Goal: Task Accomplishment & Management: Complete application form

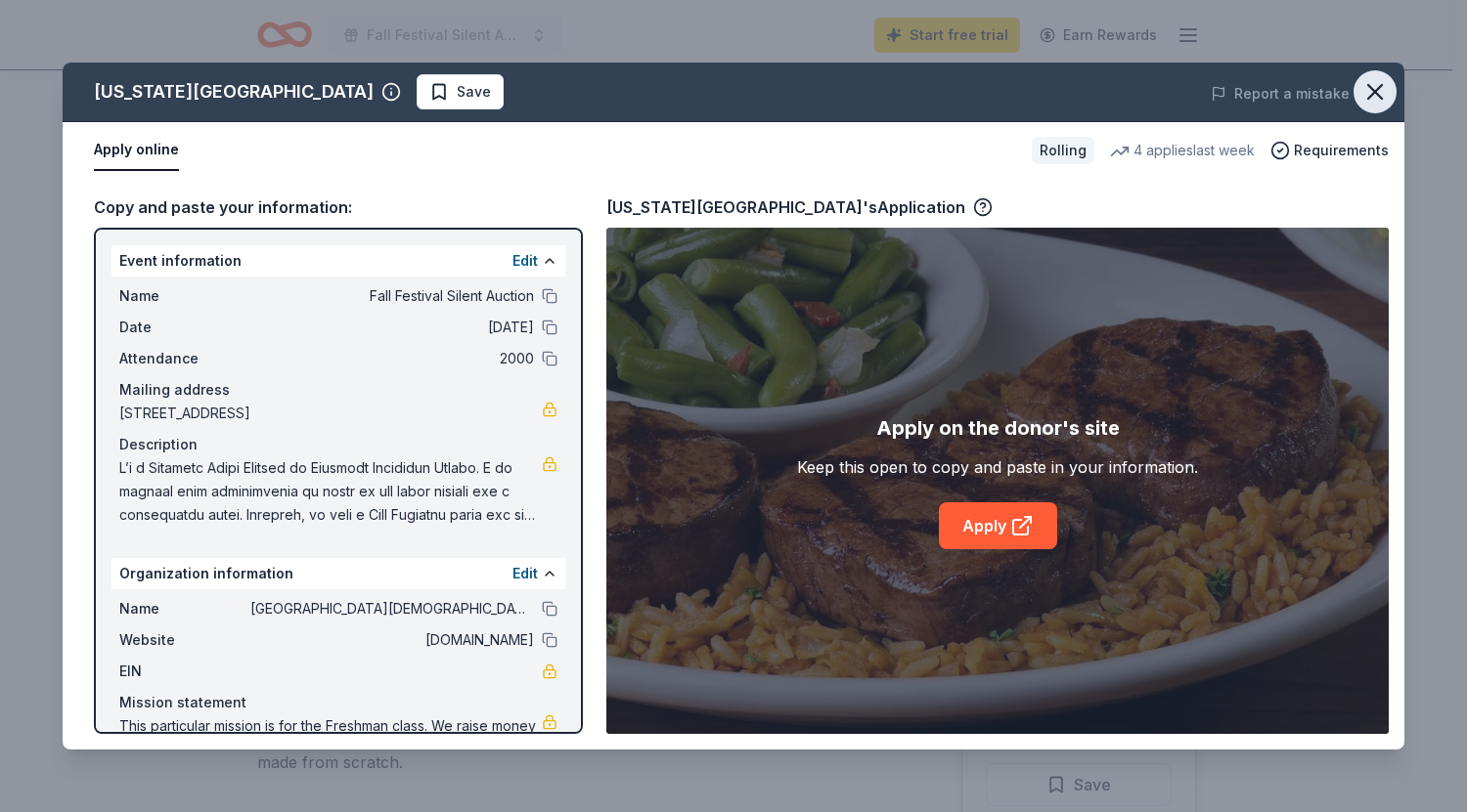
click at [1378, 94] on icon "button" at bounding box center [1375, 92] width 14 height 14
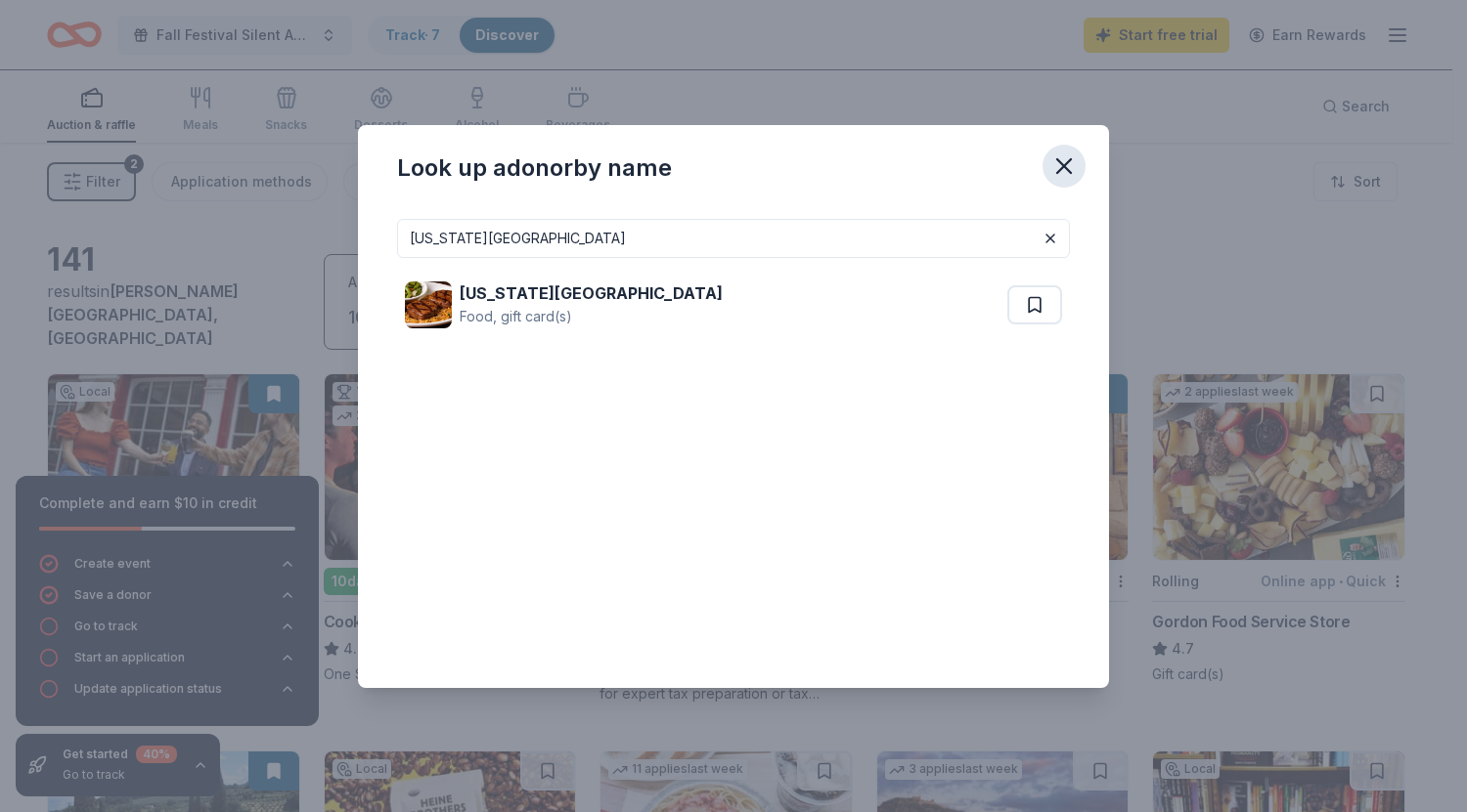
click at [1070, 160] on icon "button" at bounding box center [1064, 166] width 14 height 14
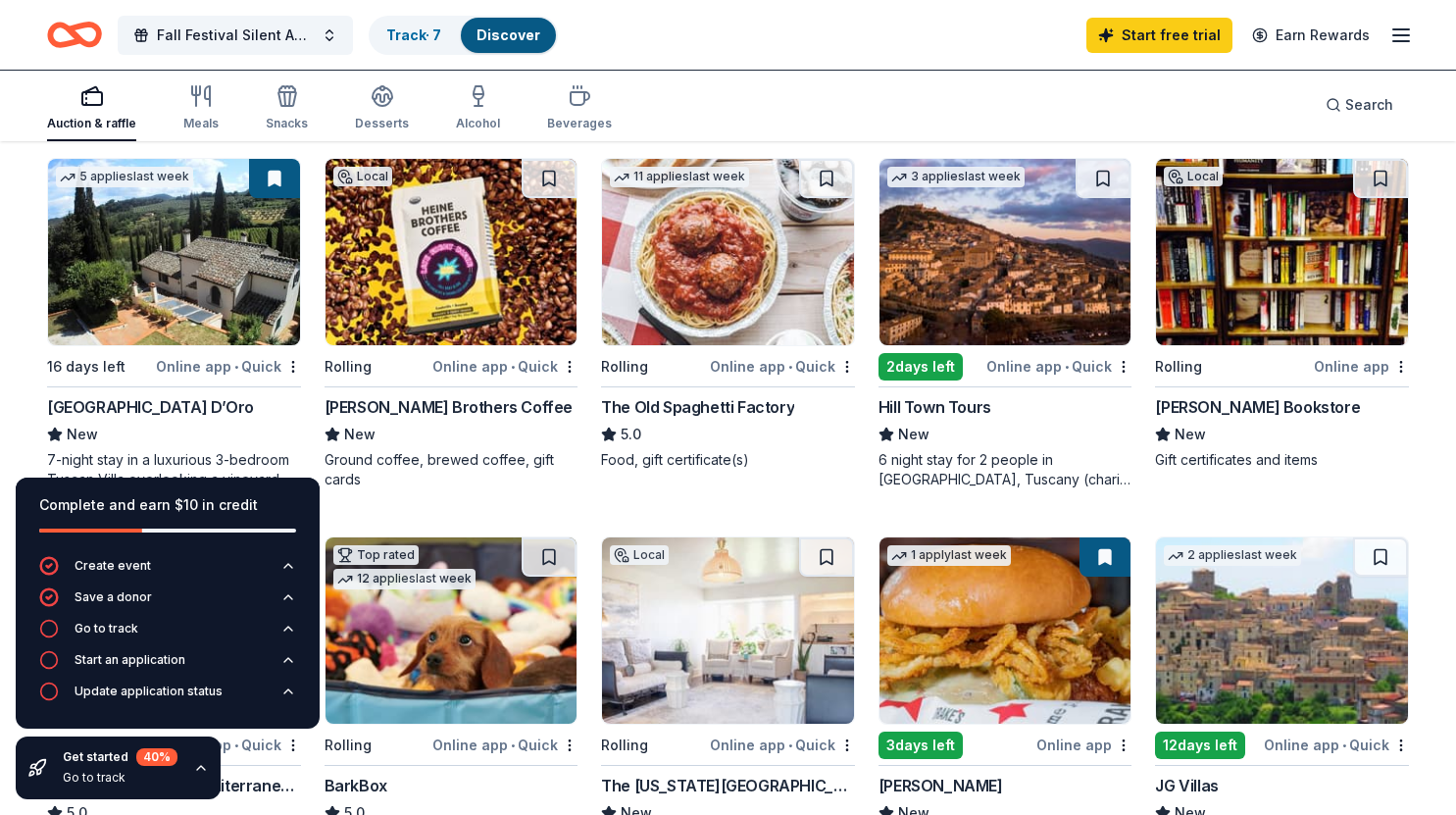
scroll to position [597, 0]
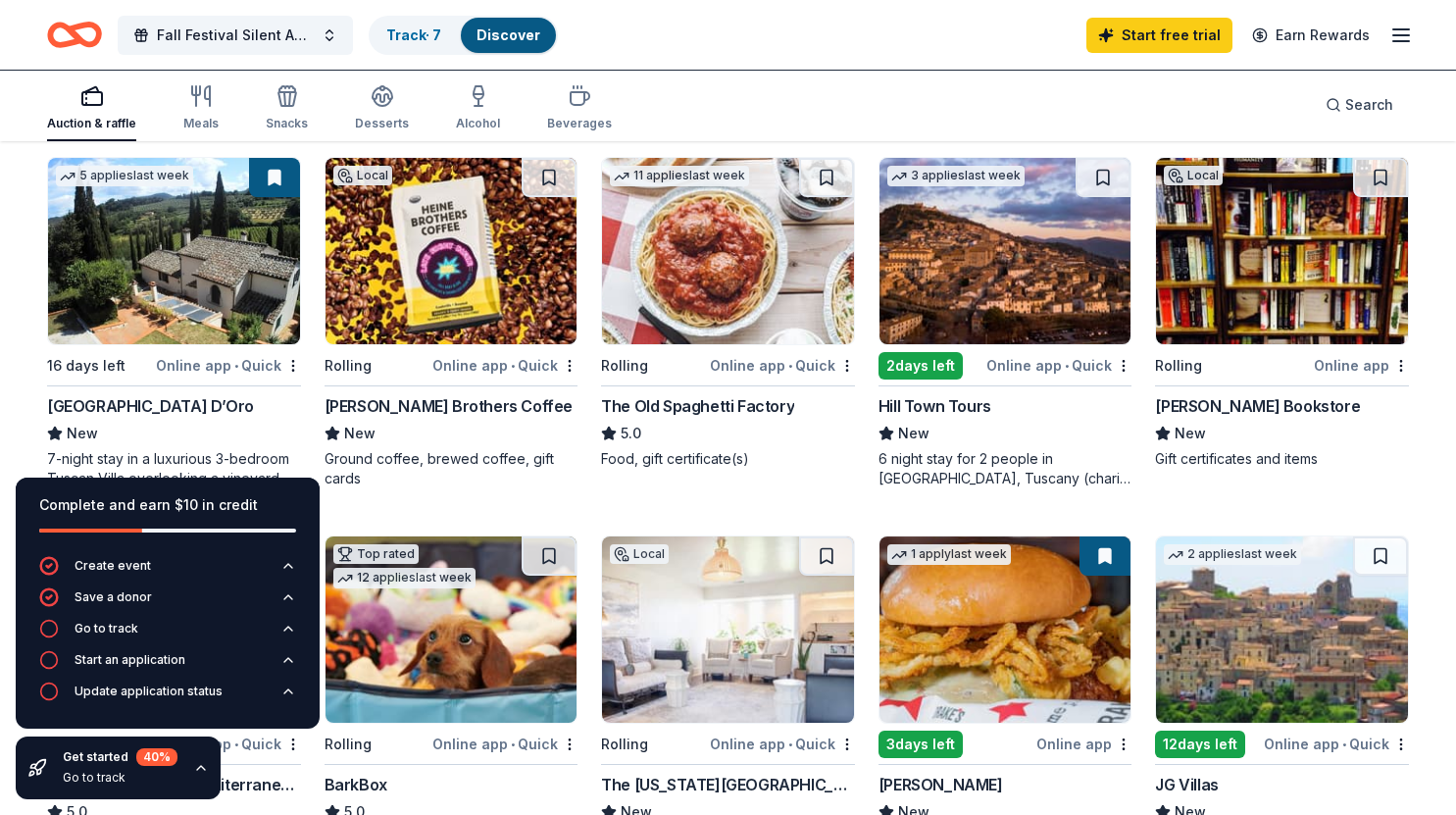
click at [733, 272] on img at bounding box center [728, 251] width 252 height 186
click at [1011, 220] on img at bounding box center [1005, 251] width 252 height 186
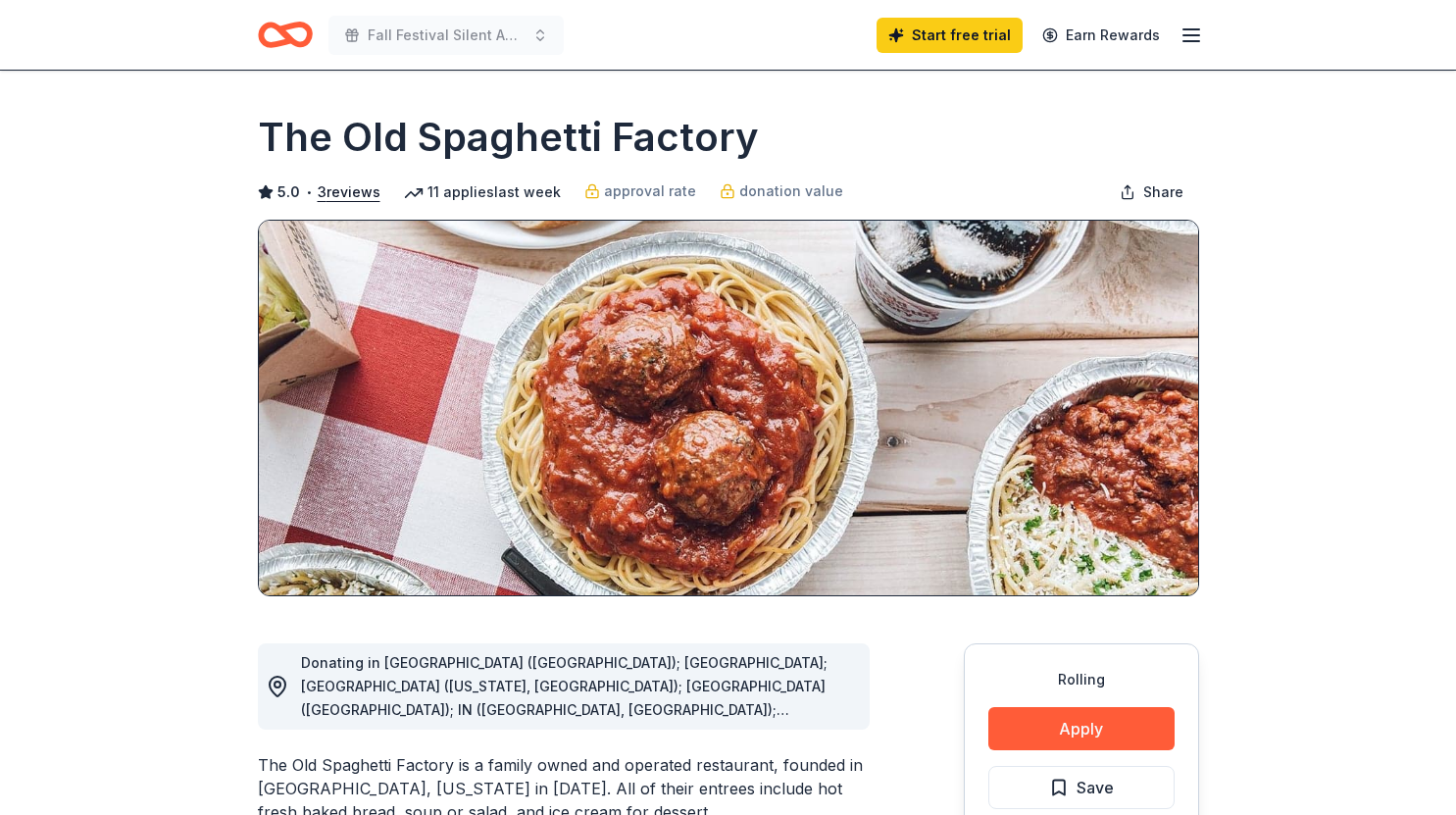
click at [1075, 719] on button "Apply" at bounding box center [1081, 728] width 186 height 43
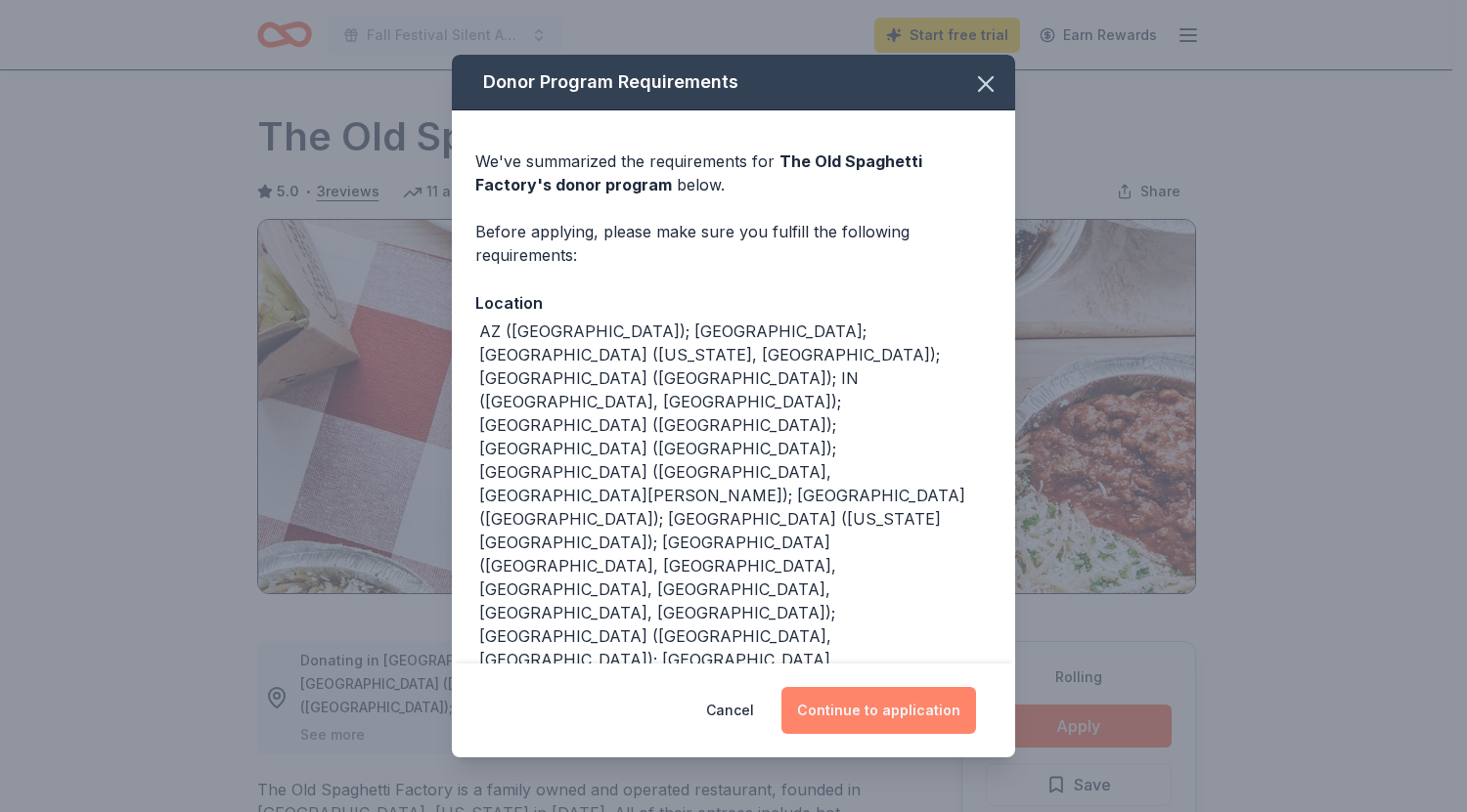
click at [906, 687] on button "Continue to application" at bounding box center [879, 710] width 195 height 47
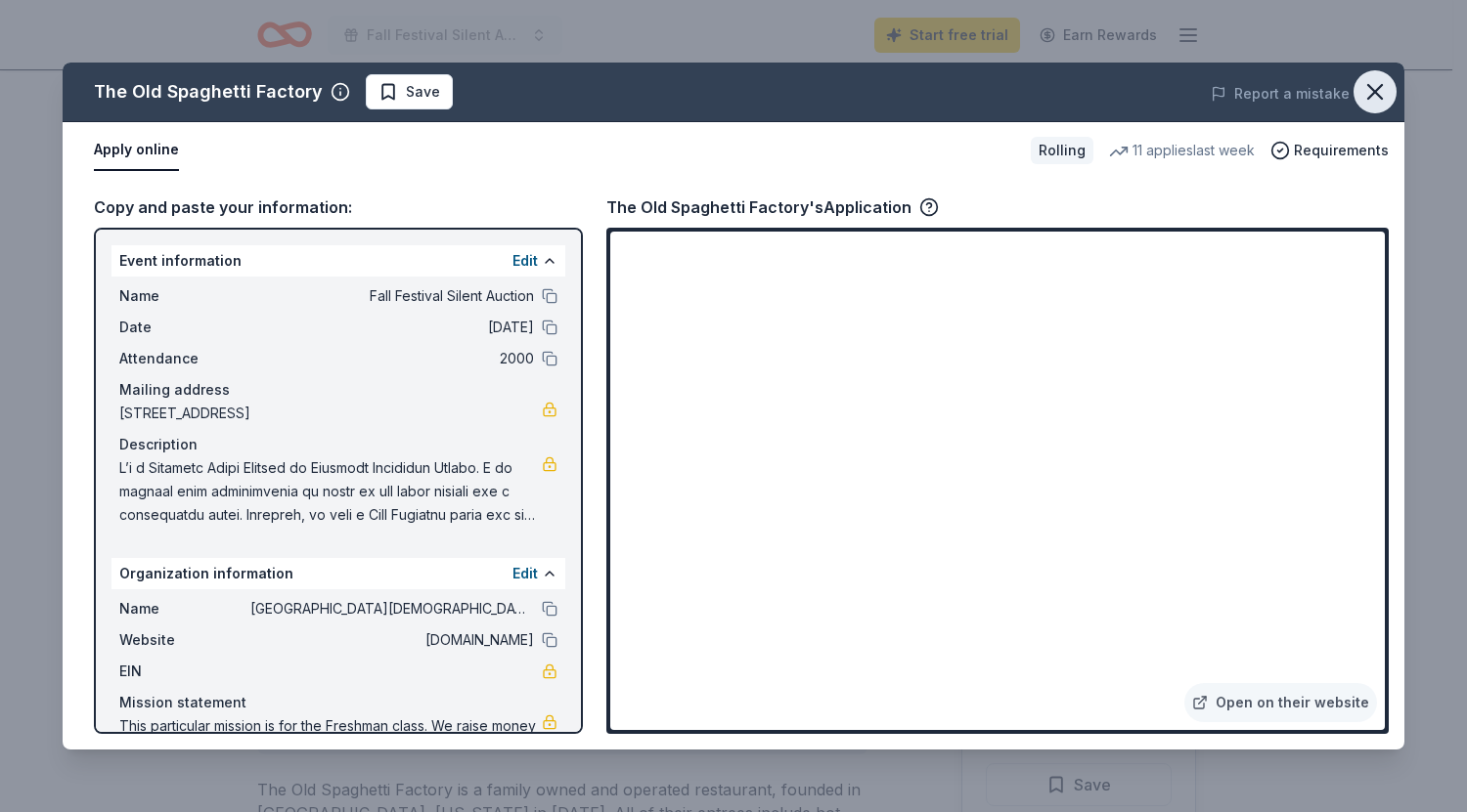
click at [1375, 95] on icon "button" at bounding box center [1376, 92] width 28 height 28
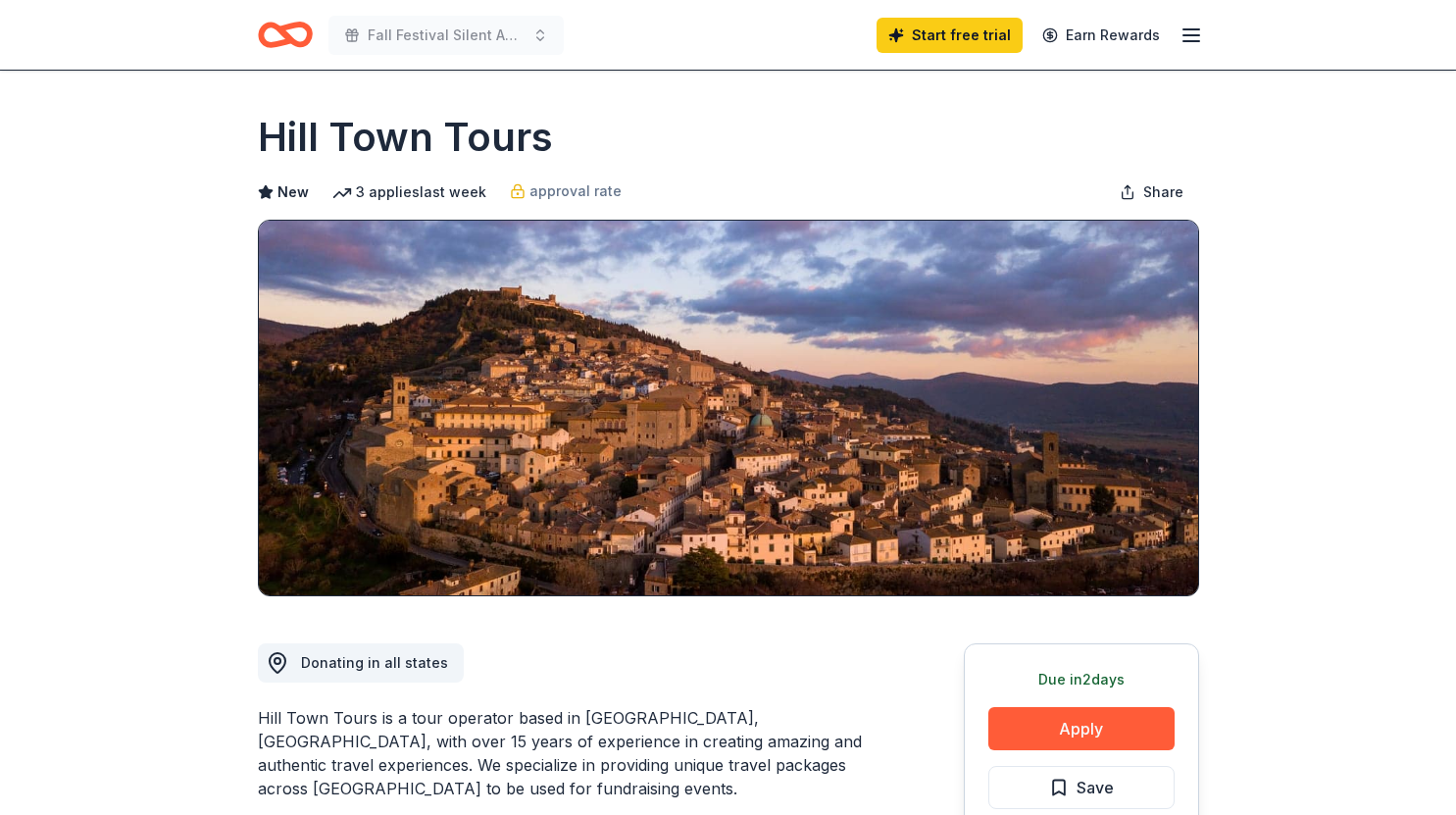
click at [1118, 731] on button "Apply" at bounding box center [1081, 728] width 186 height 43
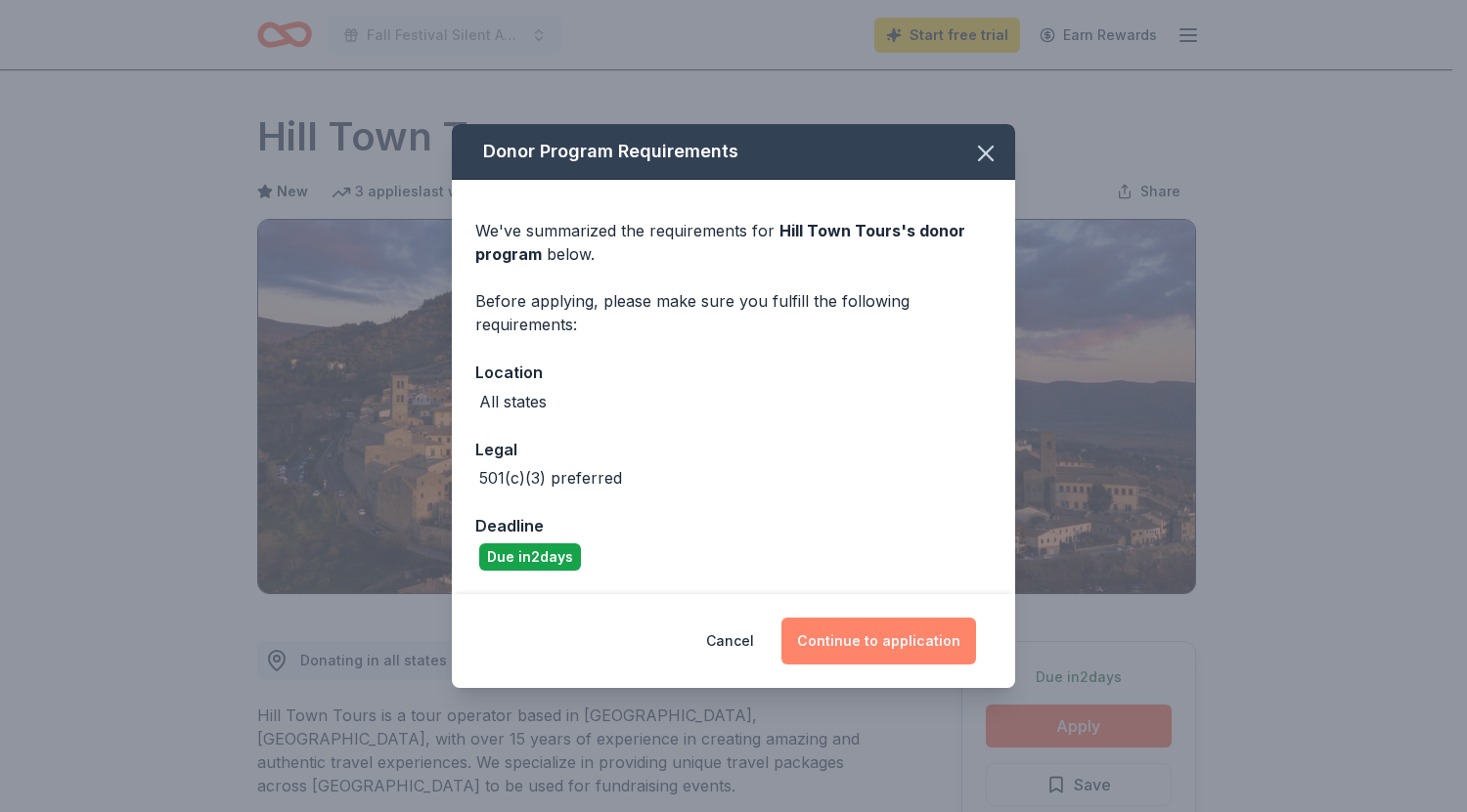
click at [947, 634] on button "Continue to application" at bounding box center [879, 640] width 195 height 47
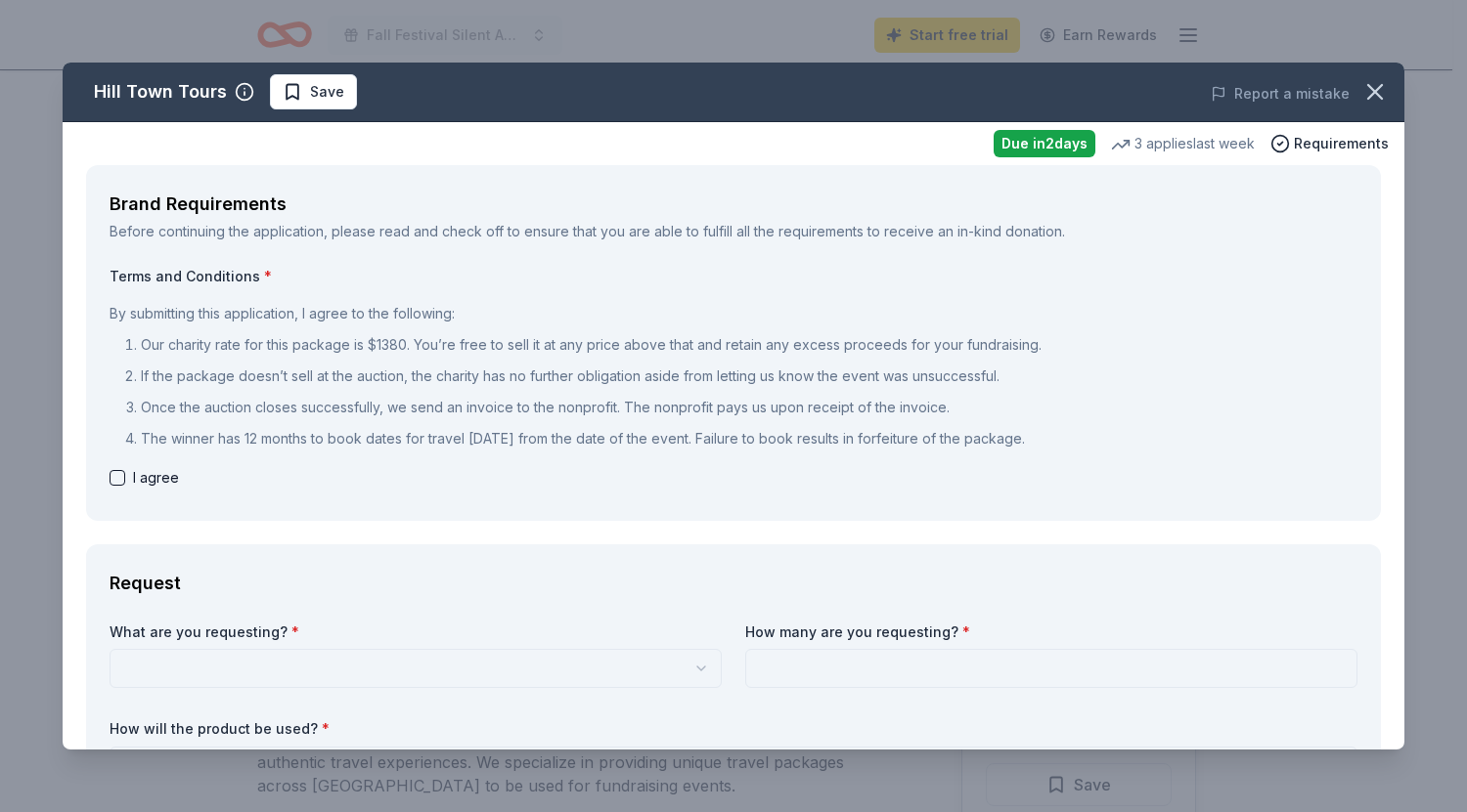
drag, startPoint x: 947, startPoint y: 634, endPoint x: 652, endPoint y: 604, distance: 296.5
click at [652, 604] on div "Request What are you requesting? * 6 night stay for 2 people in Cortona, Tuscan…" at bounding box center [734, 816] width 1295 height 545
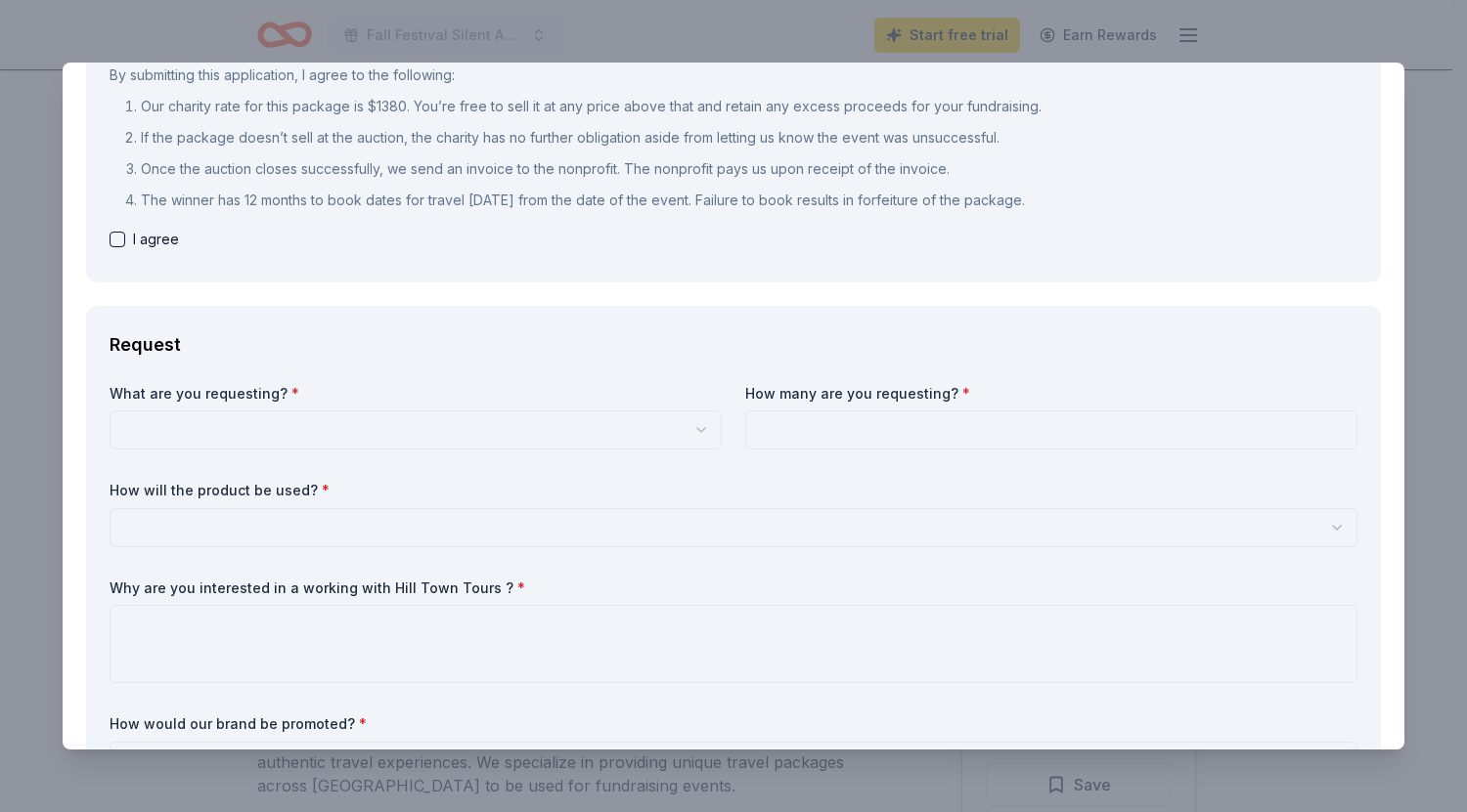
scroll to position [256, 0]
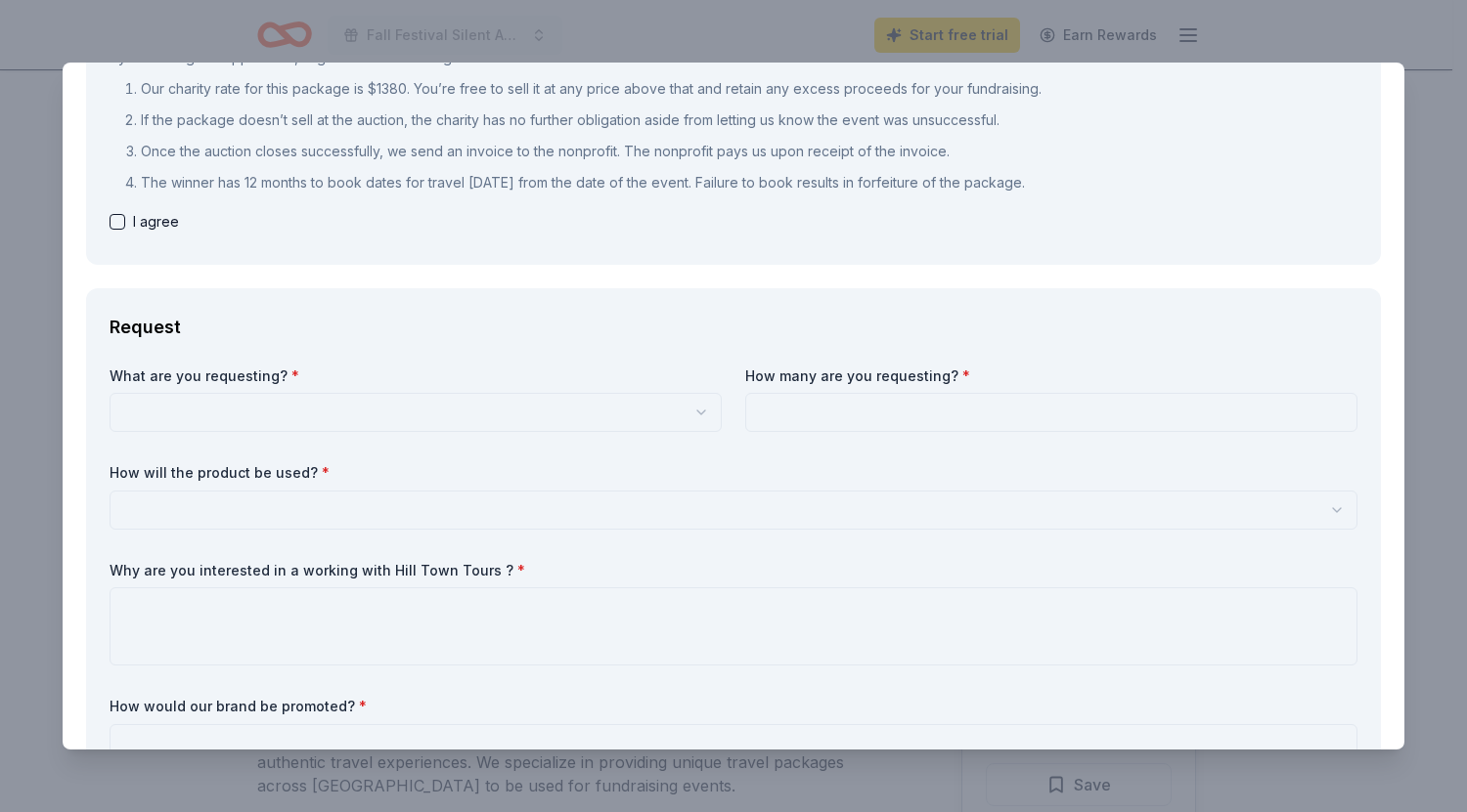
click at [680, 412] on html "Fall Festival Silent Auction Start free trial Earn Rewards Due in 2 days Share …" at bounding box center [733, 406] width 1467 height 812
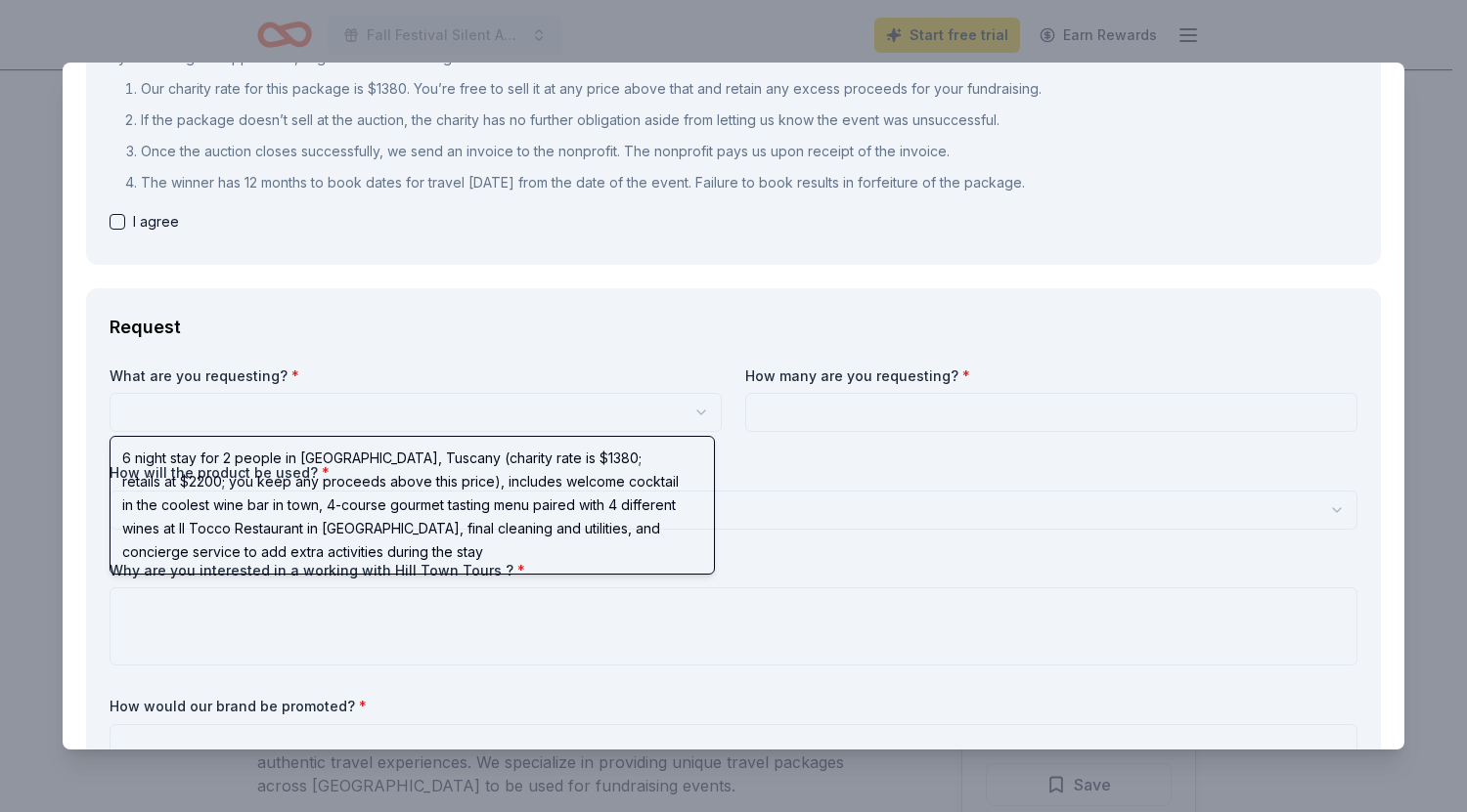
select select "6 night stay for 2 people in [GEOGRAPHIC_DATA], Tuscany (charity rate is $1380;…"
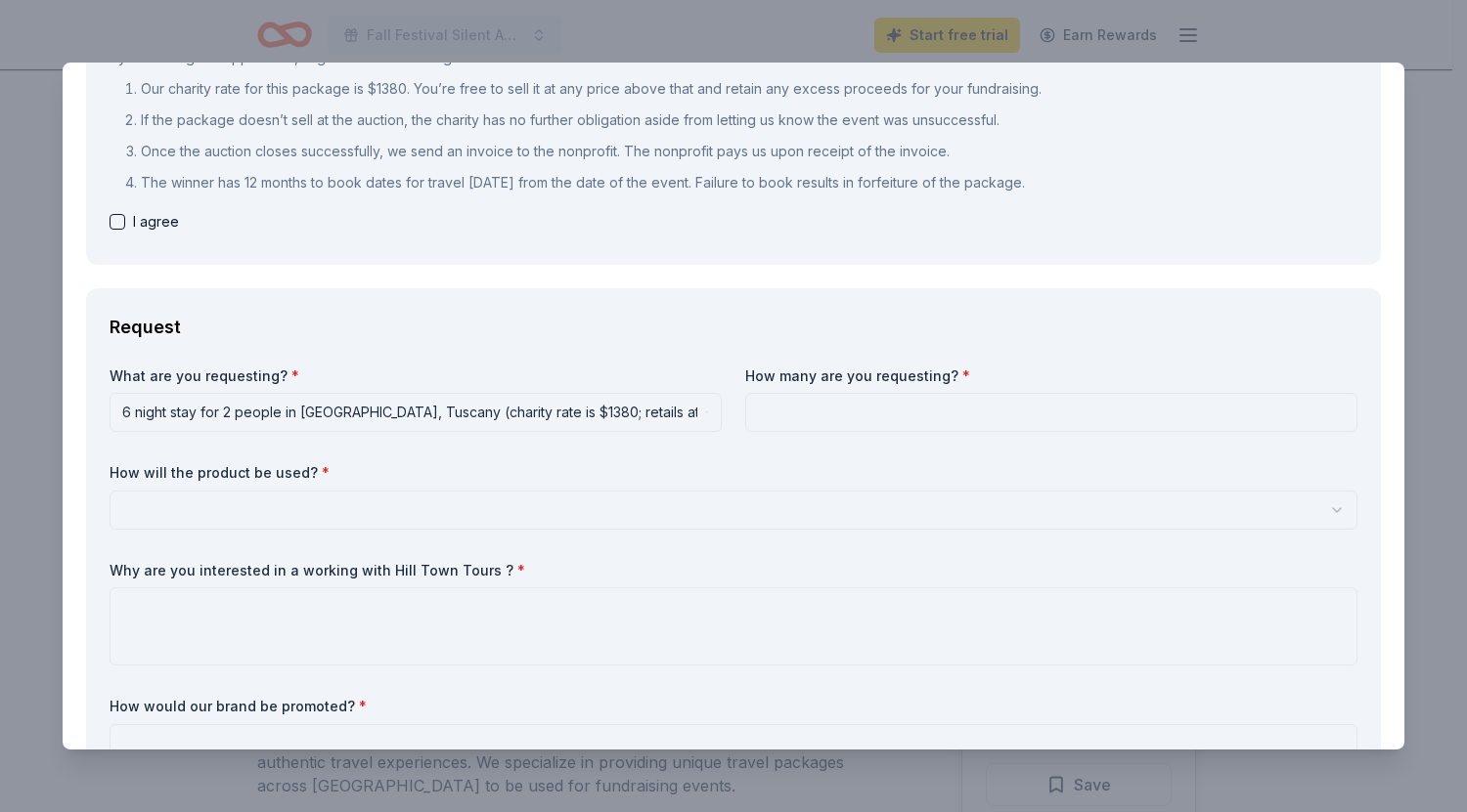
click at [856, 413] on input at bounding box center [1051, 412] width 612 height 39
type input "1"
click at [314, 508] on html "Fall Festival Silent Auction Start free trial Earn Rewards Due in 2 days Share …" at bounding box center [733, 406] width 1467 height 812
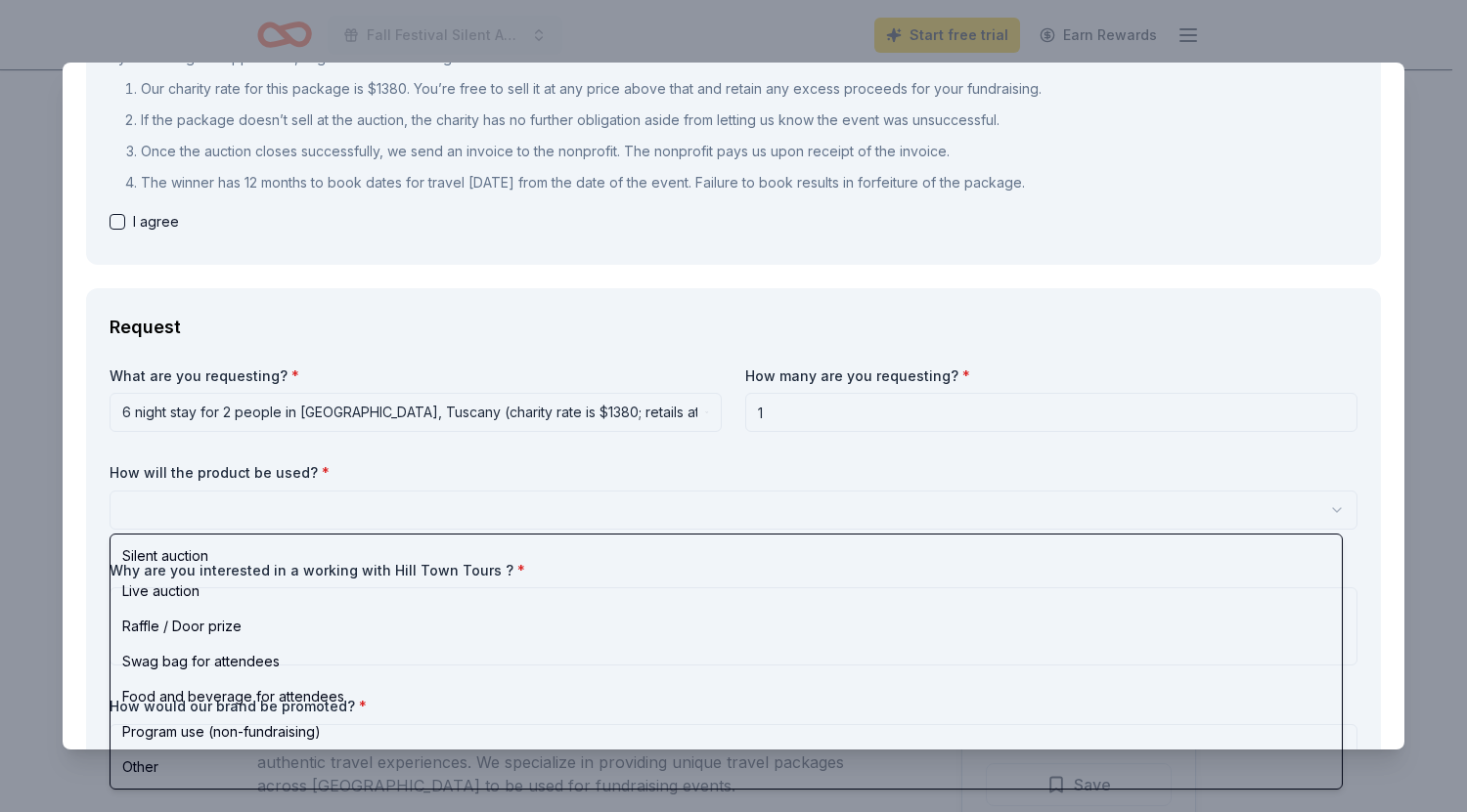
select select "silentAuction"
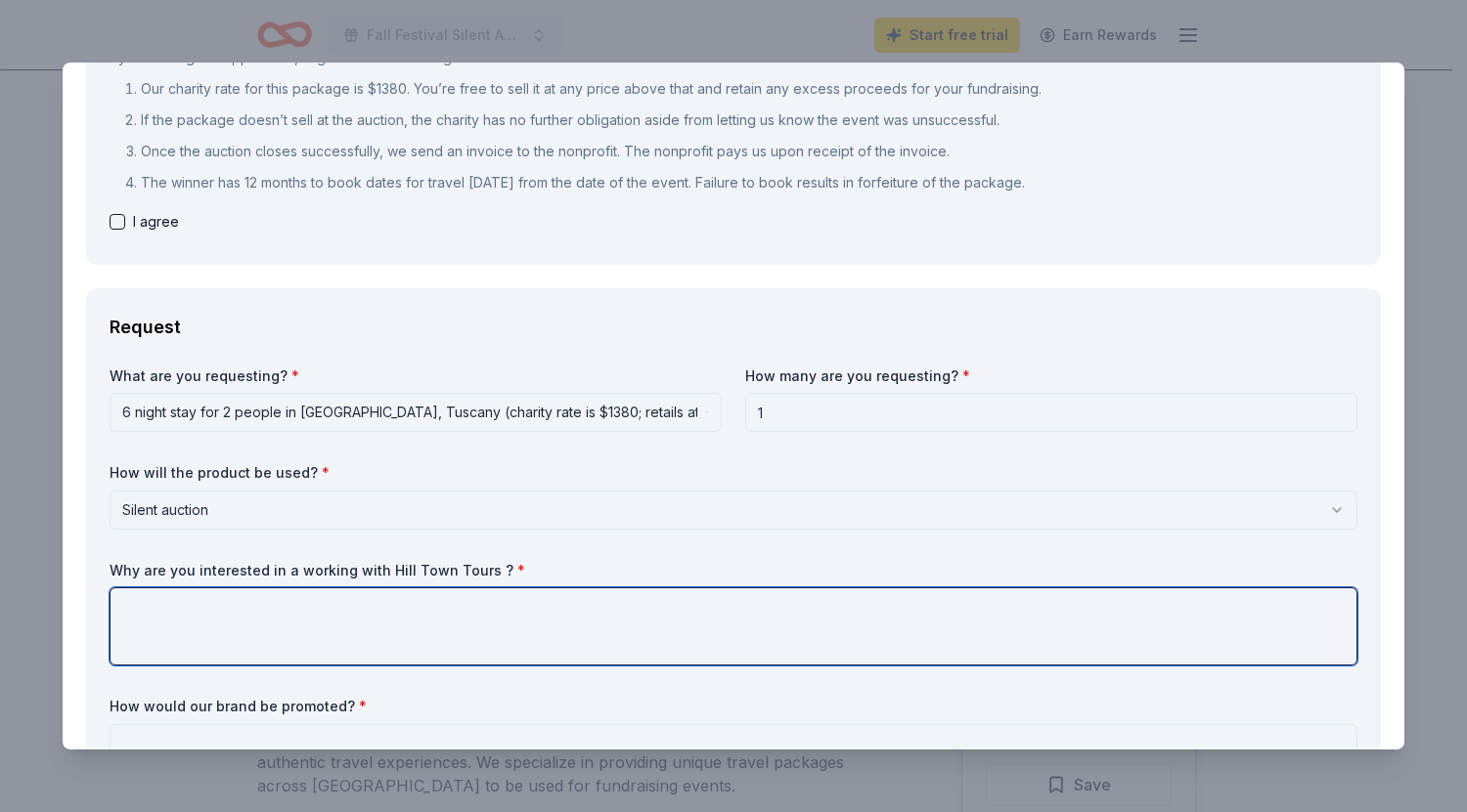
click at [206, 613] on textarea at bounding box center [733, 626] width 1247 height 78
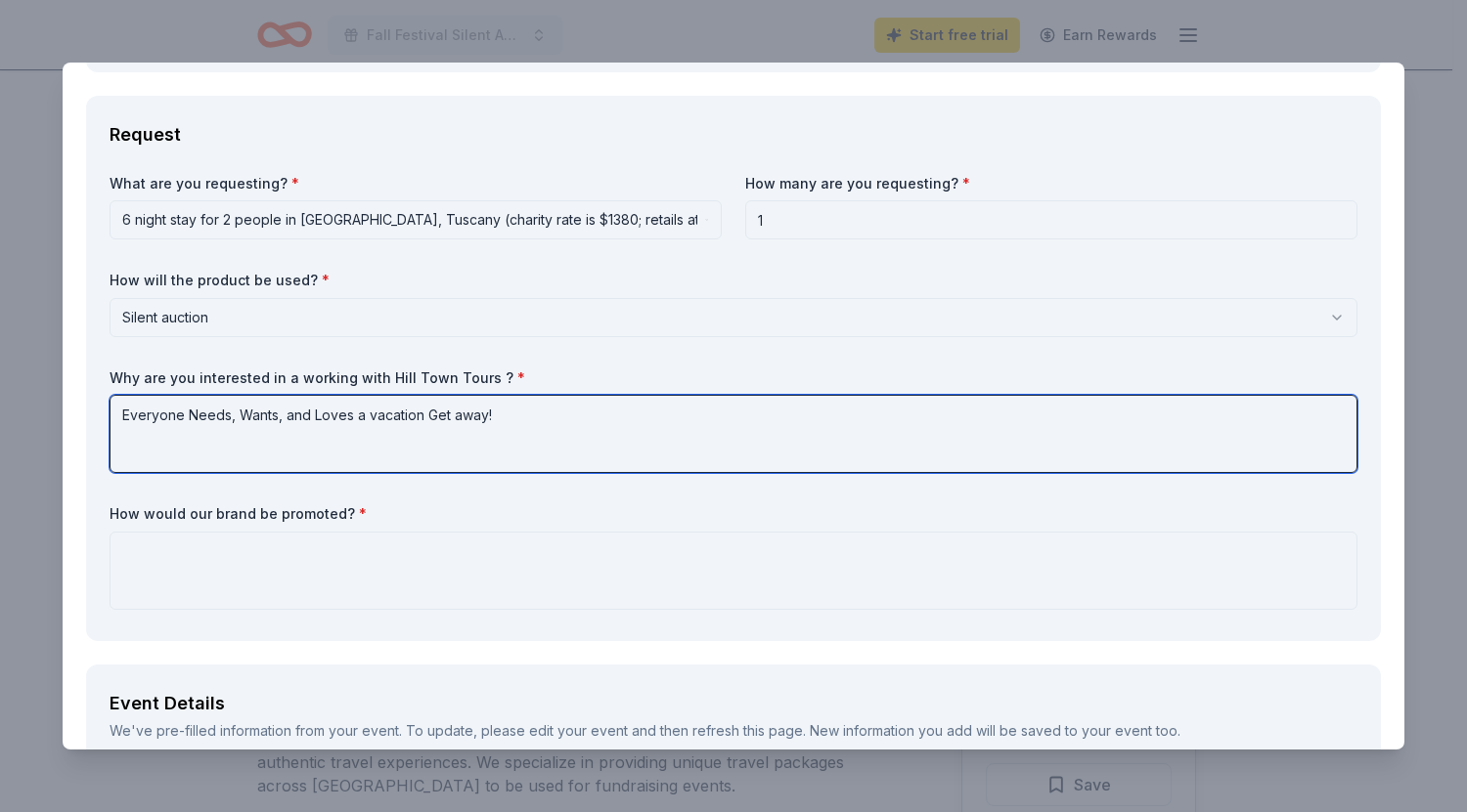
scroll to position [450, 0]
click at [459, 411] on textarea "Everyone Needs, Wants, and Loves a vacation Get away!" at bounding box center [733, 433] width 1247 height 78
click at [435, 417] on textarea "Everyone Needs, Wants, and Loves a vacation Get away!" at bounding box center [733, 433] width 1247 height 78
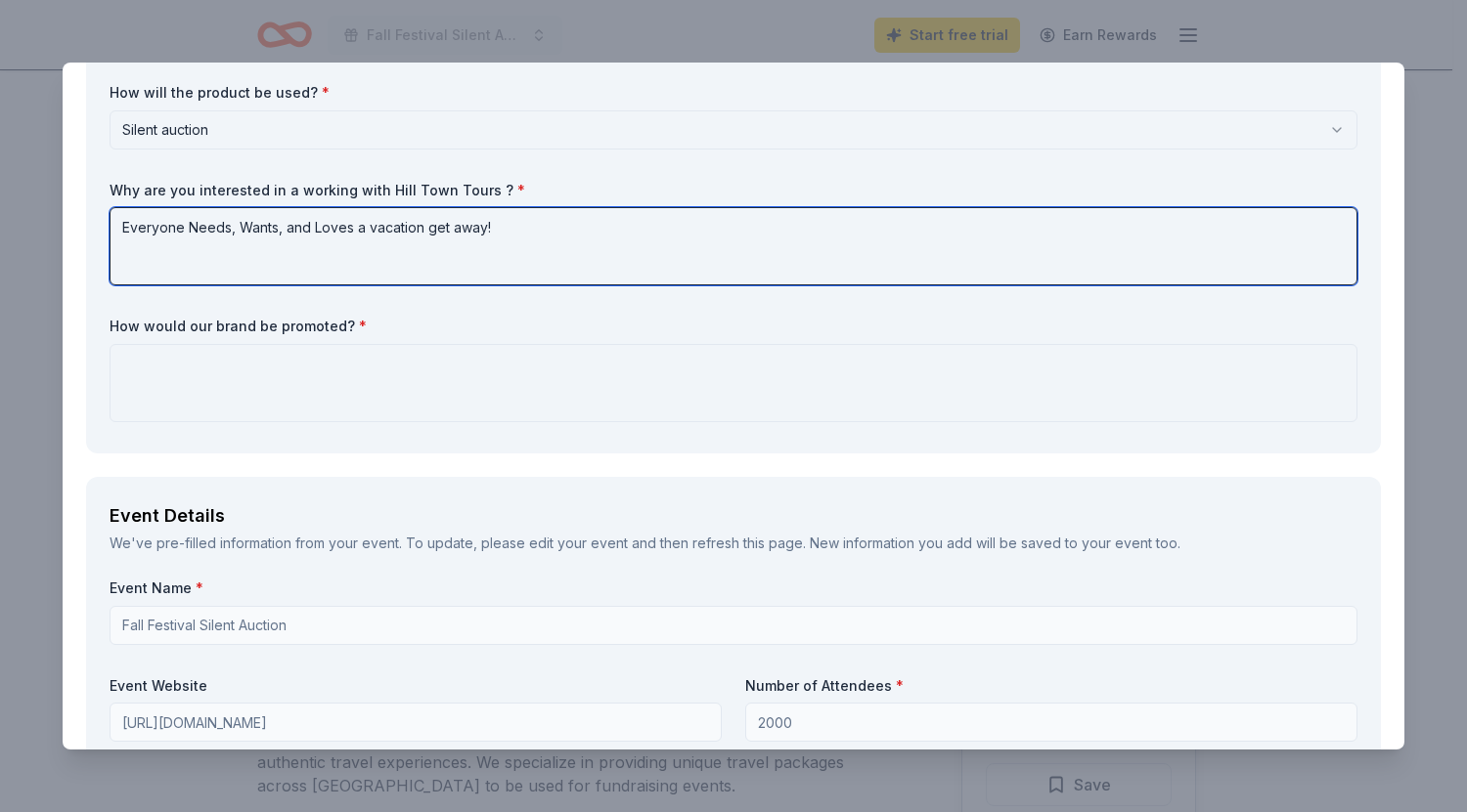
scroll to position [640, 0]
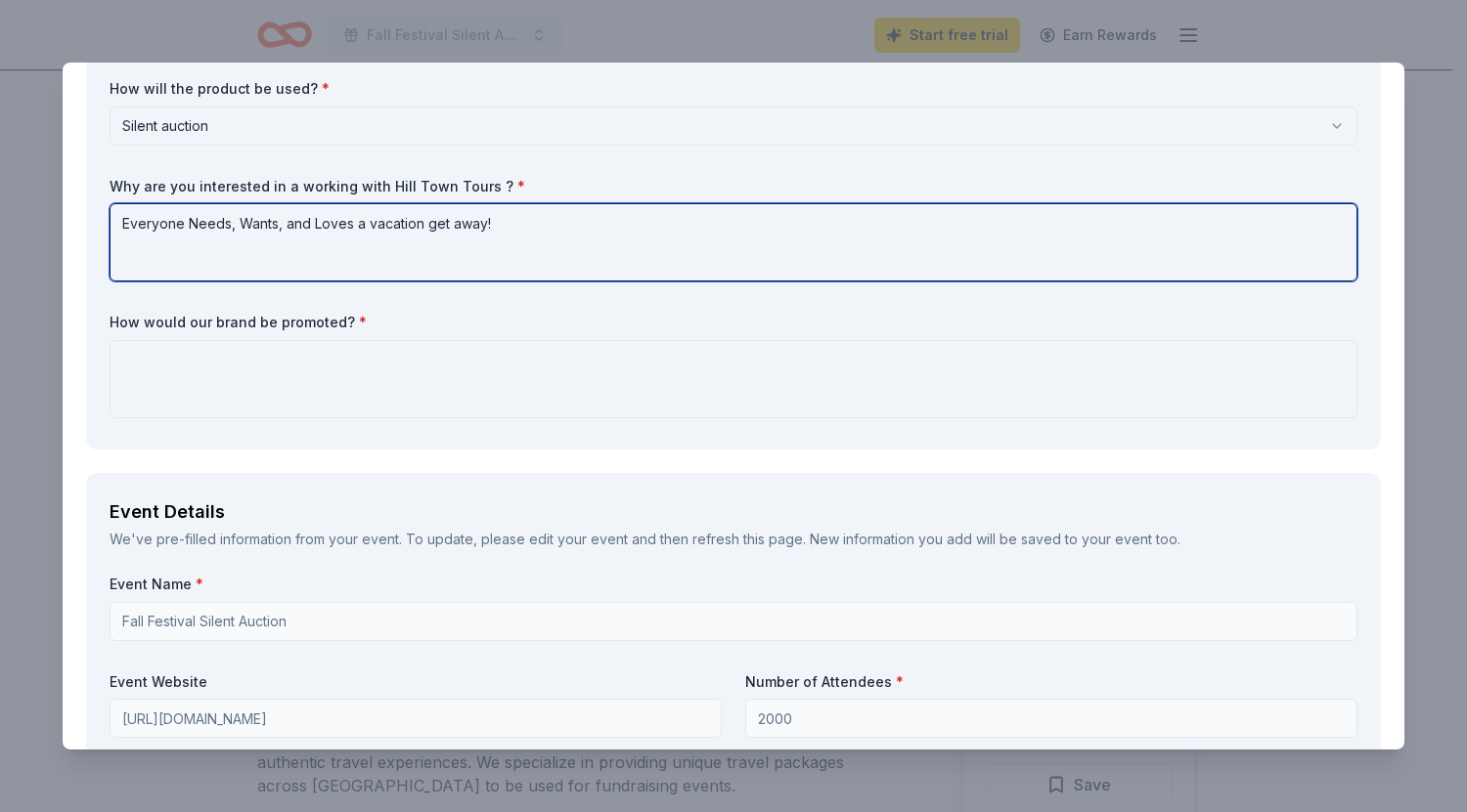
type textarea "Everyone Needs, Wants, and Loves a vacation get away!"
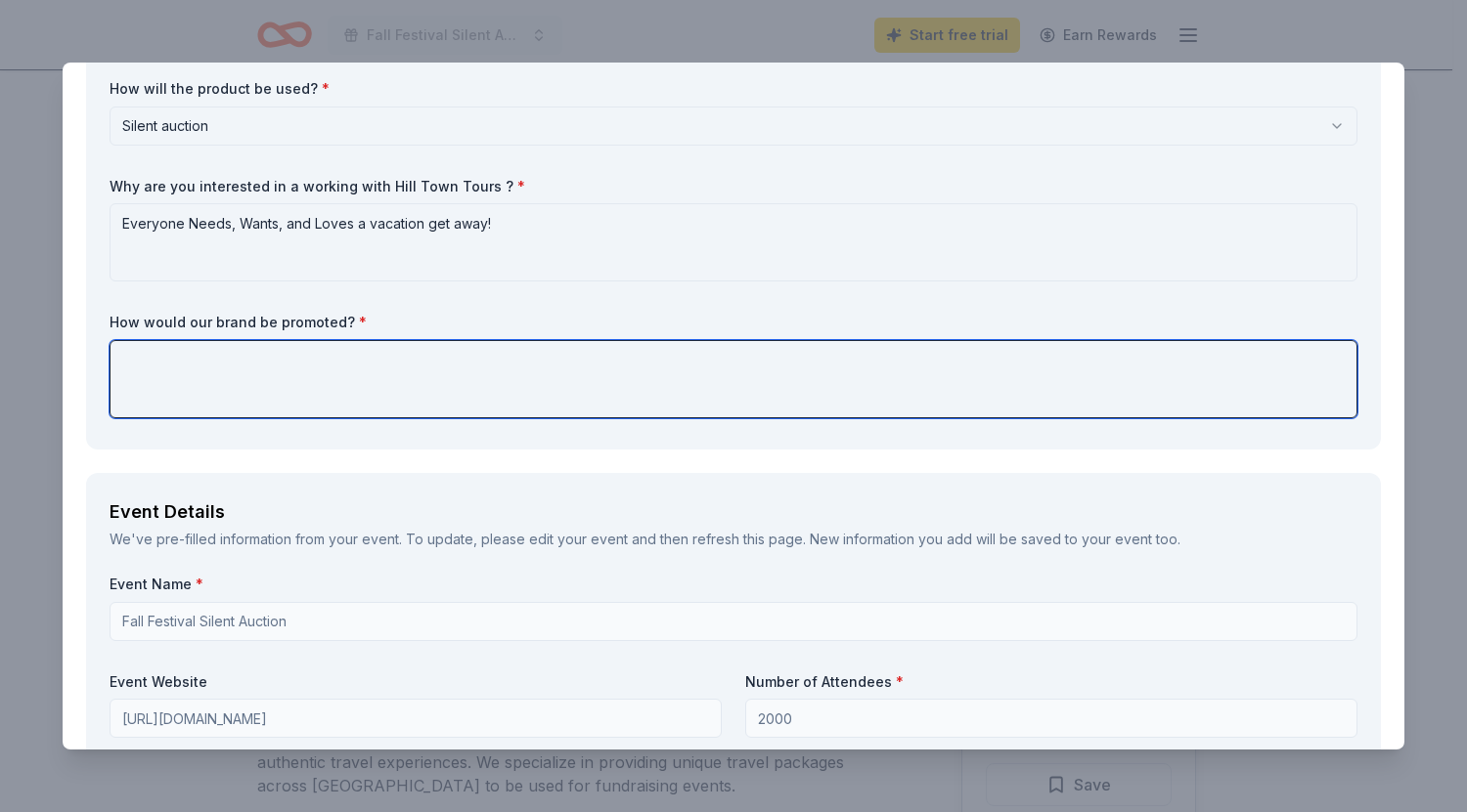
click at [261, 369] on textarea at bounding box center [733, 379] width 1247 height 78
drag, startPoint x: 319, startPoint y: 359, endPoint x: 16, endPoint y: 348, distance: 303.2
click at [16, 348] on div "Hill Town Tours Save Report a mistake Due in 2 days 3 applies last week Require…" at bounding box center [733, 406] width 1467 height 812
paste textarea "Our Silent Auction Items and contributors will be posted at the event as well a…"
click at [1190, 364] on textarea "Our Silent Auction Items and contributors will be posted at the event as well a…" at bounding box center [733, 379] width 1247 height 78
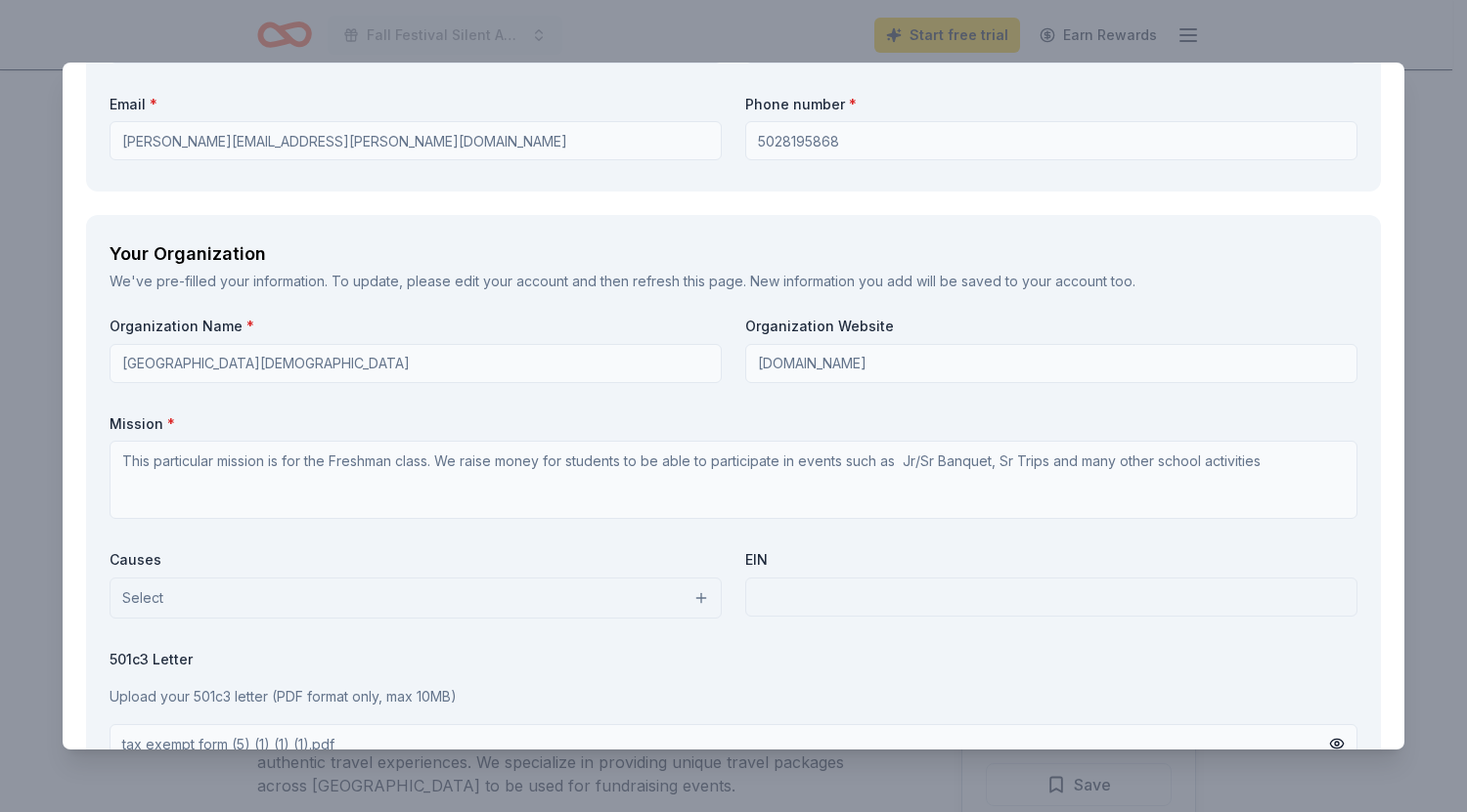
scroll to position [2276, 0]
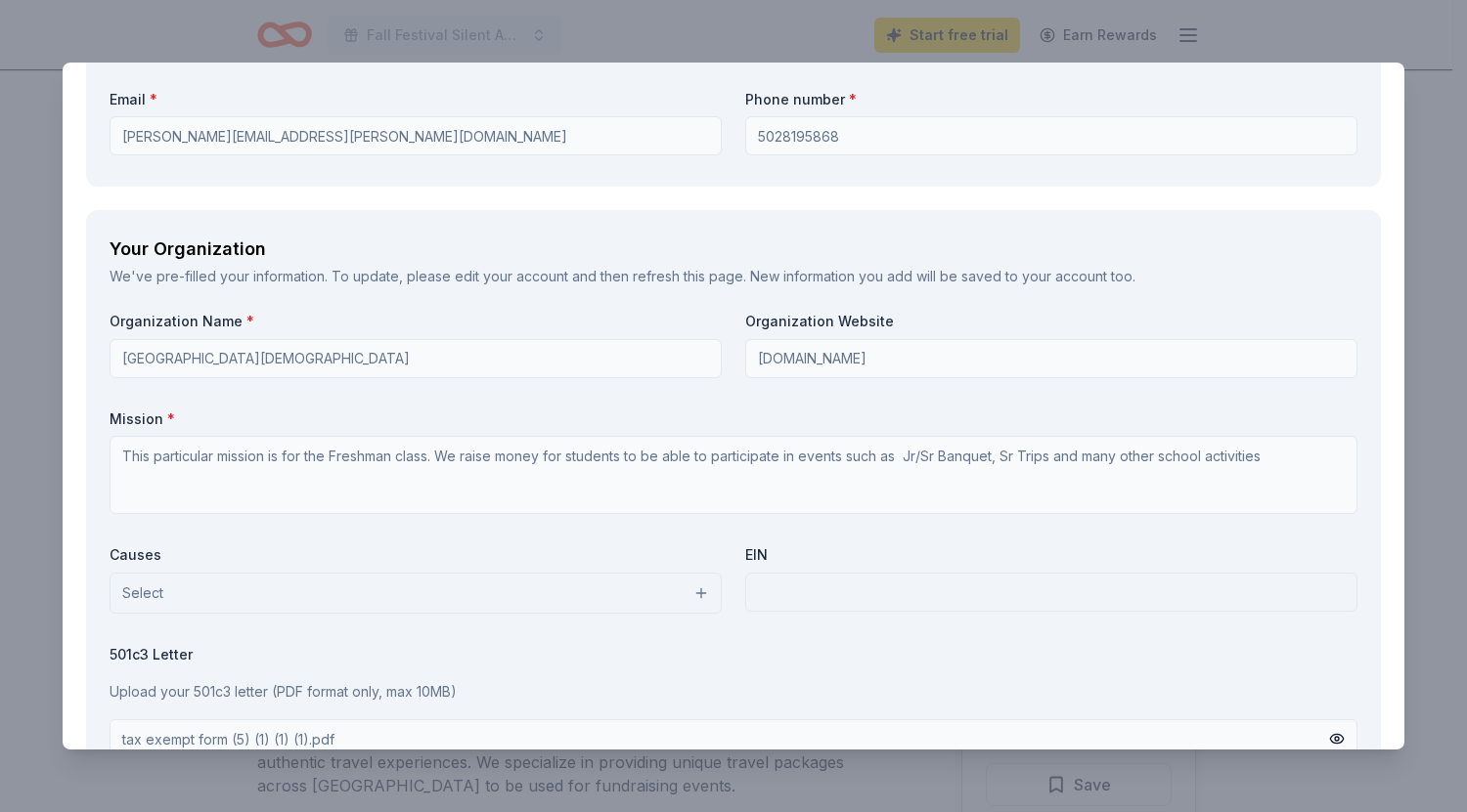
type textarea "Our Silent Auction Items and contributors will be posted at the event as well a…"
click at [694, 593] on button "Select" at bounding box center [415, 593] width 612 height 41
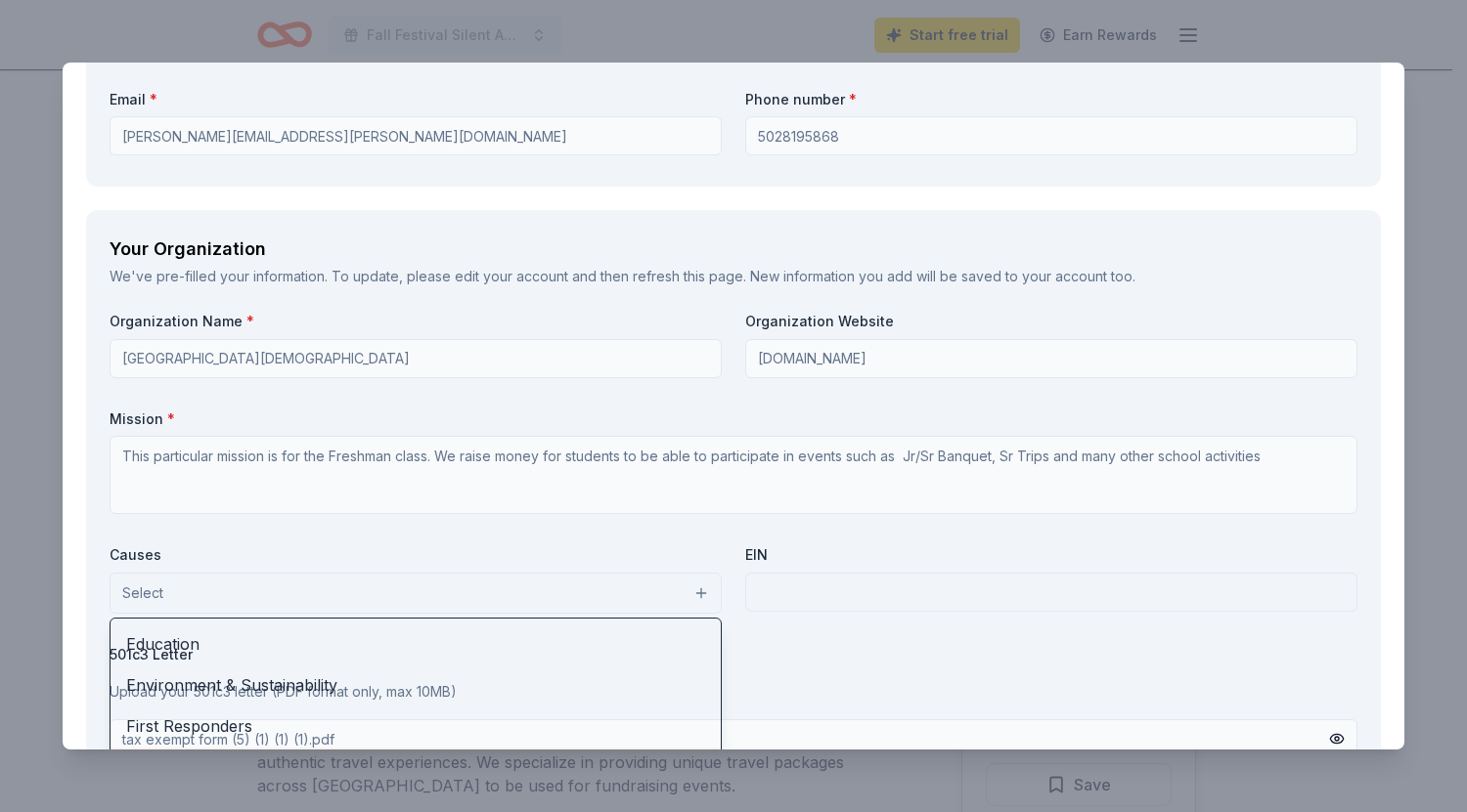
scroll to position [162, 0]
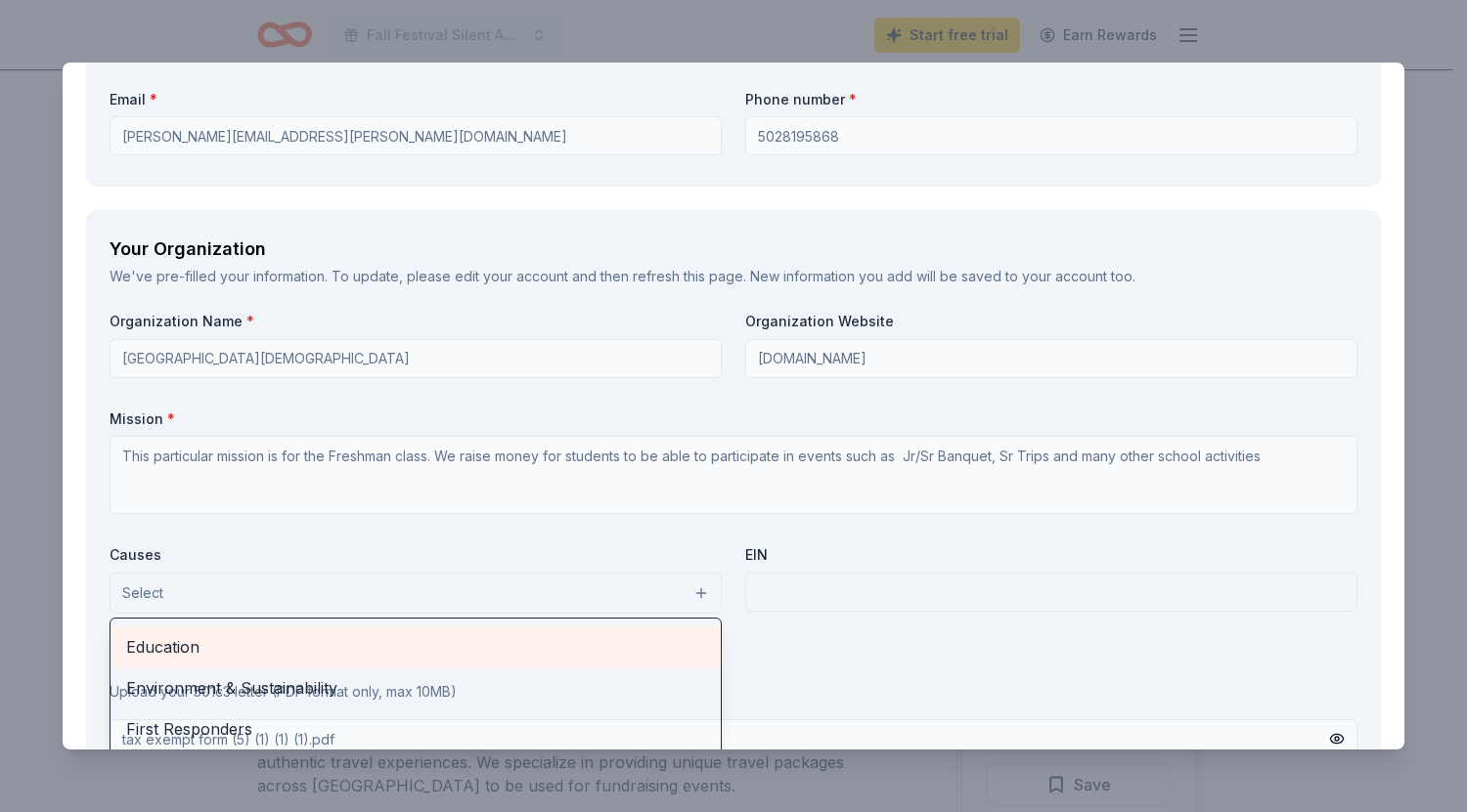
click at [349, 658] on span "Education" at bounding box center [415, 647] width 579 height 26
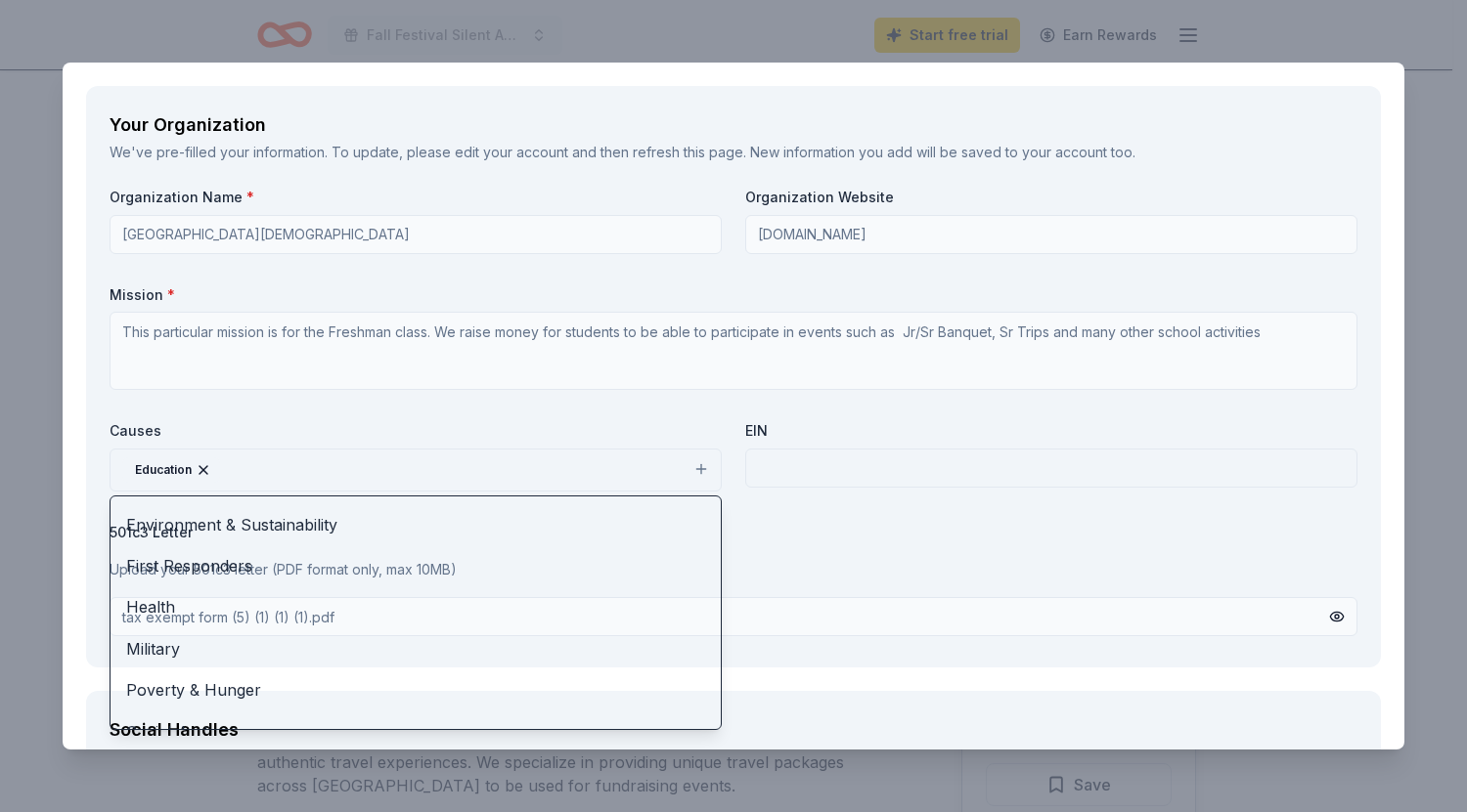
scroll to position [2433, 0]
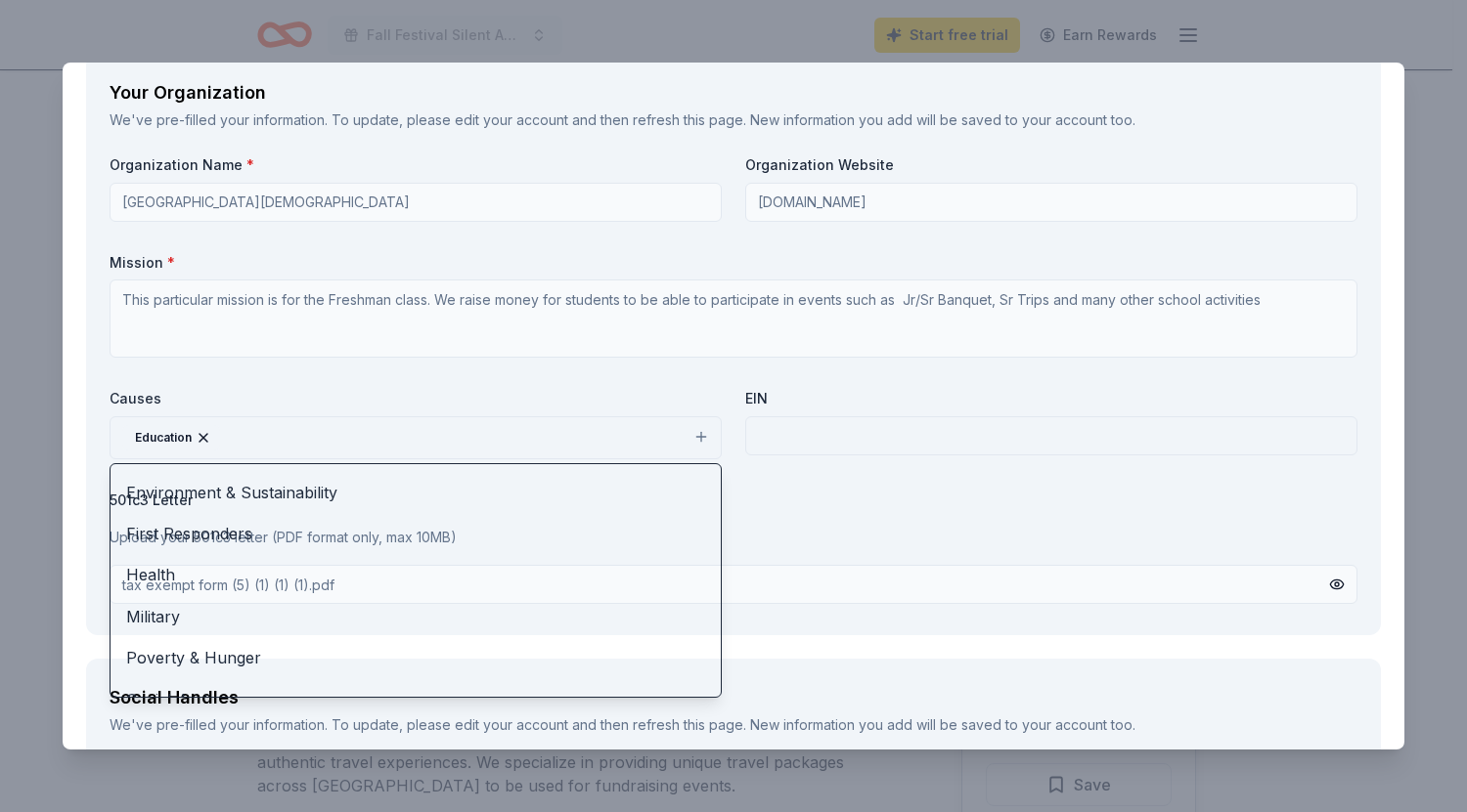
click at [832, 441] on div "Organization Name * Portland Christian School Organization Website portlandchri…" at bounding box center [733, 383] width 1247 height 456
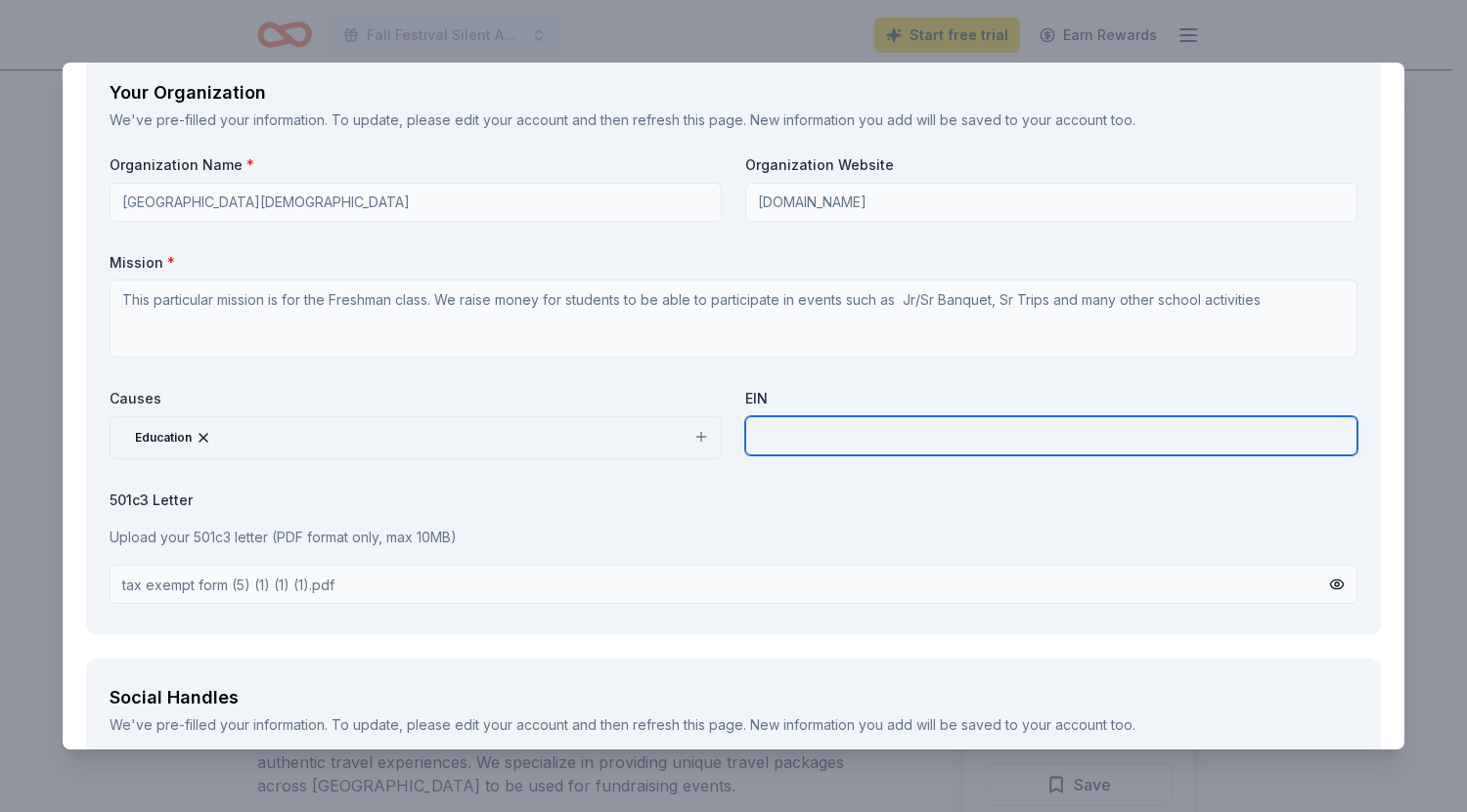
click at [832, 441] on input "text" at bounding box center [1051, 435] width 612 height 39
paste input "20 – 2918651"
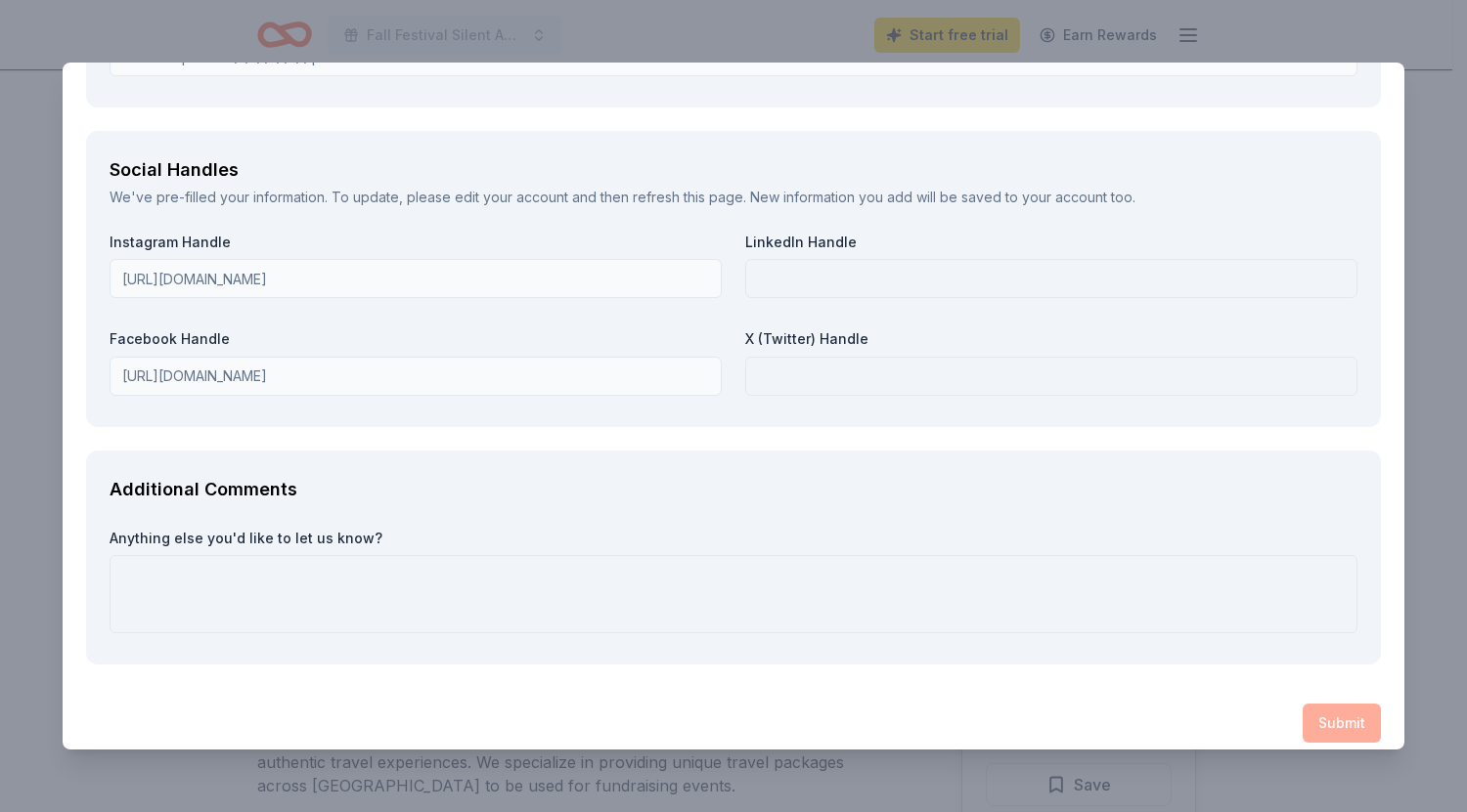
scroll to position [2977, 0]
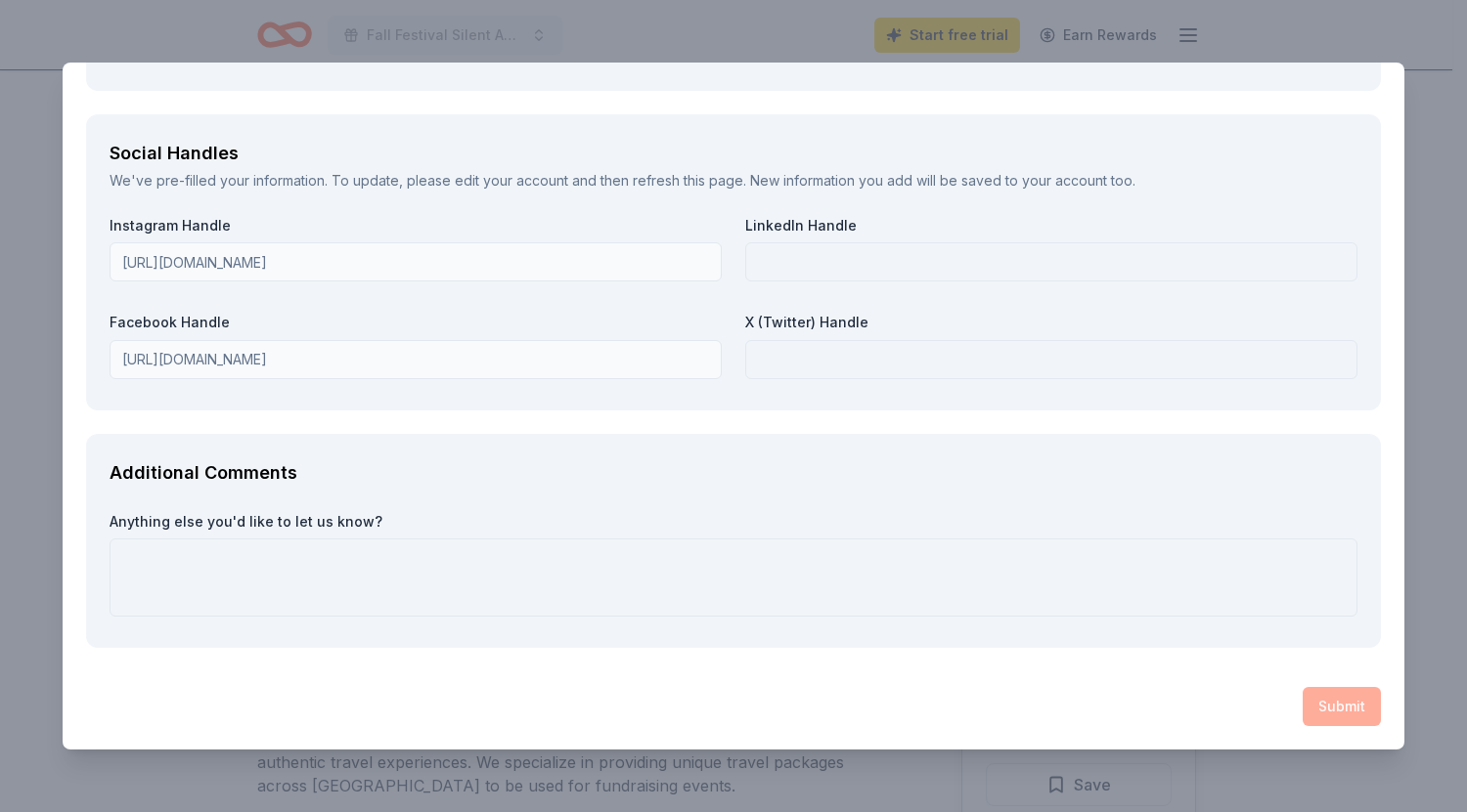
type input "20 – 2918651"
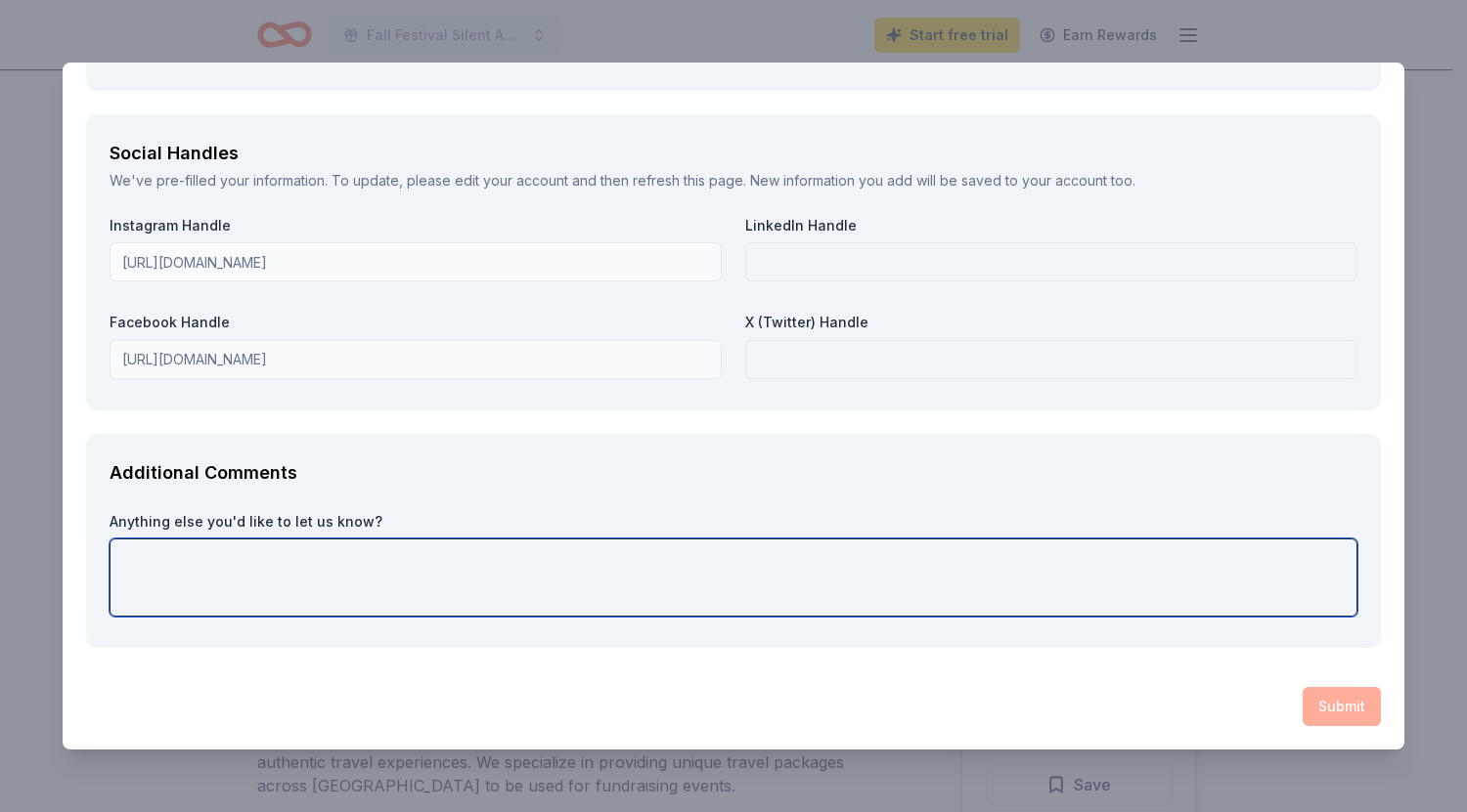
click at [440, 558] on textarea at bounding box center [733, 578] width 1247 height 78
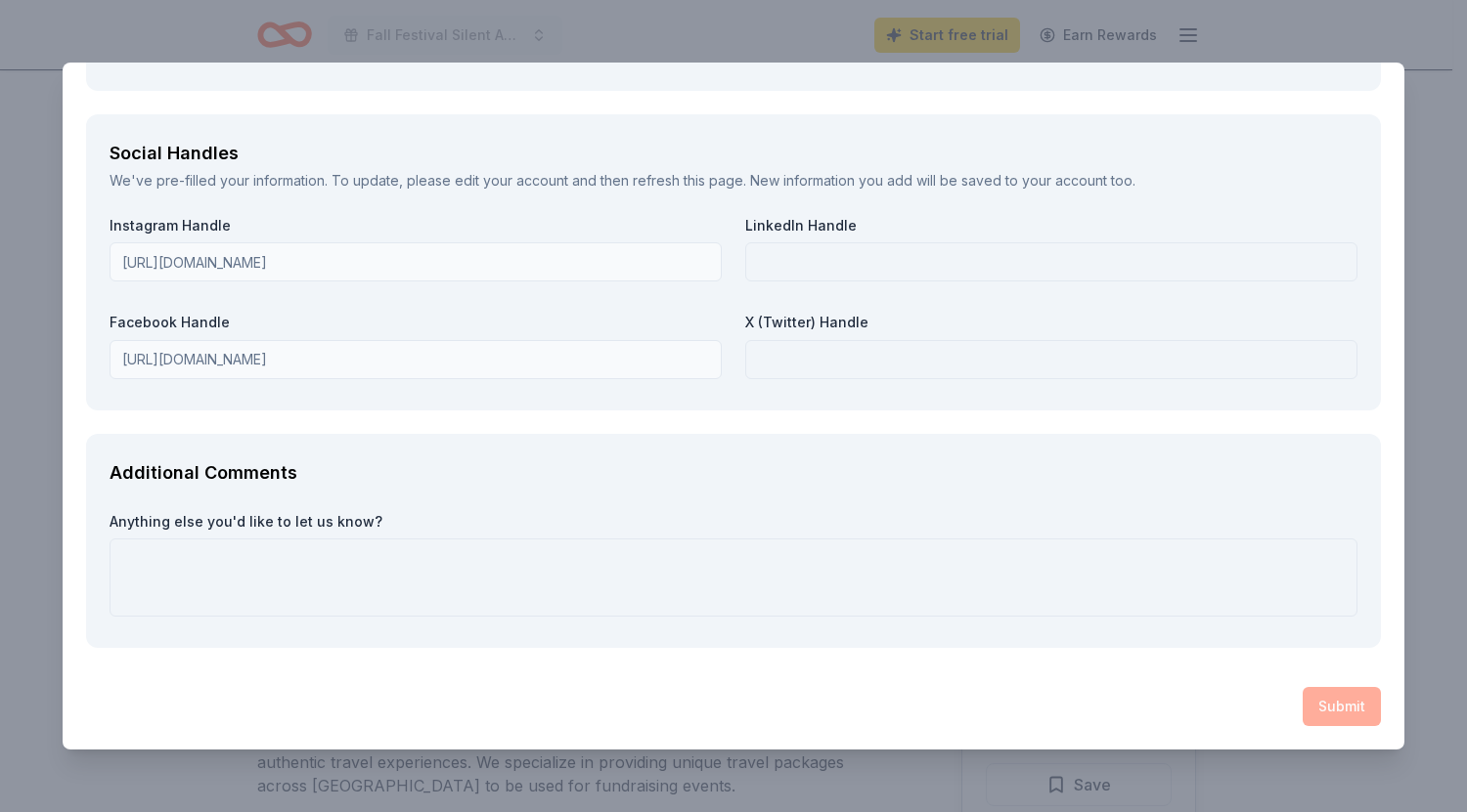
click at [1333, 717] on div "Submit" at bounding box center [734, 706] width 1295 height 39
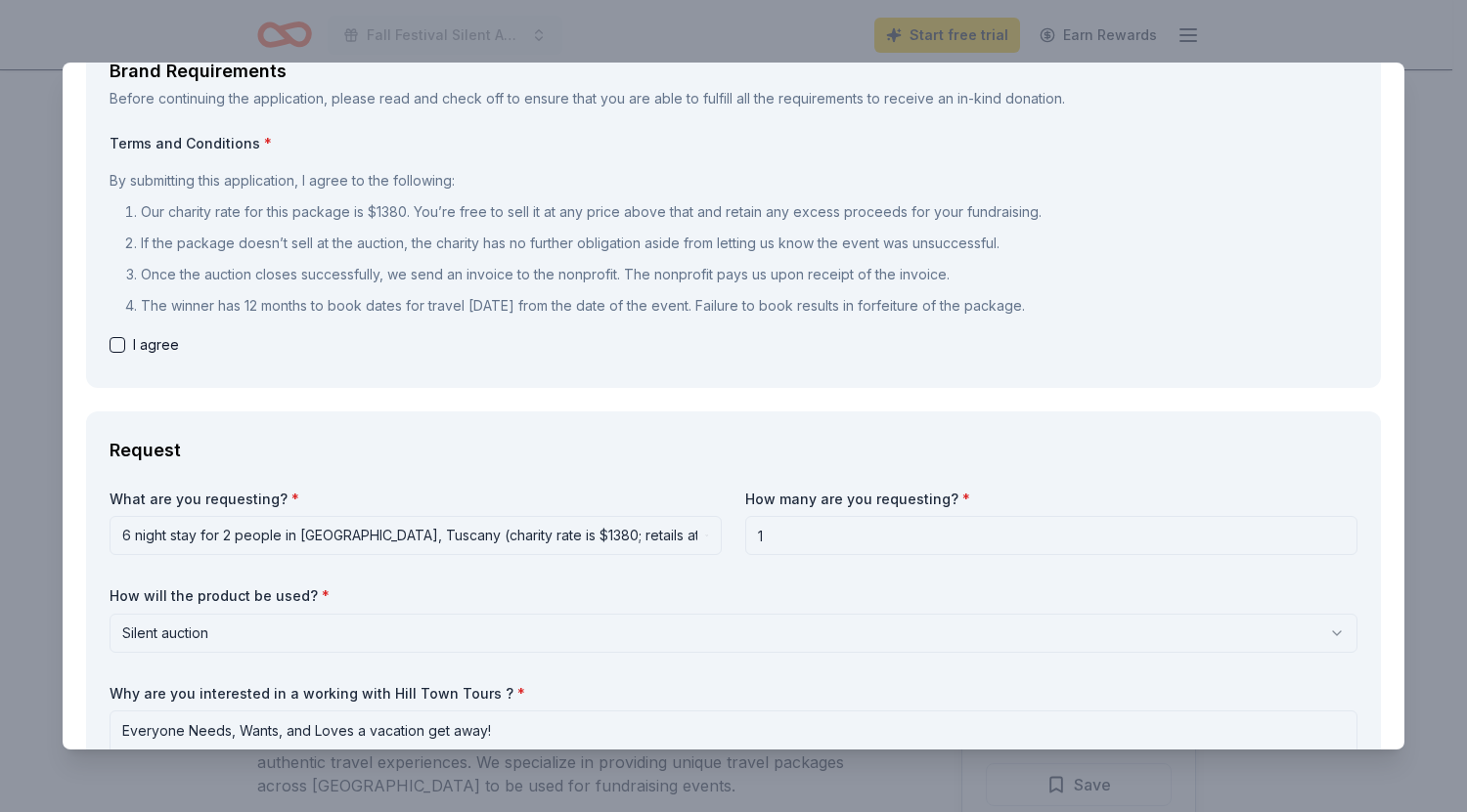
scroll to position [126, 0]
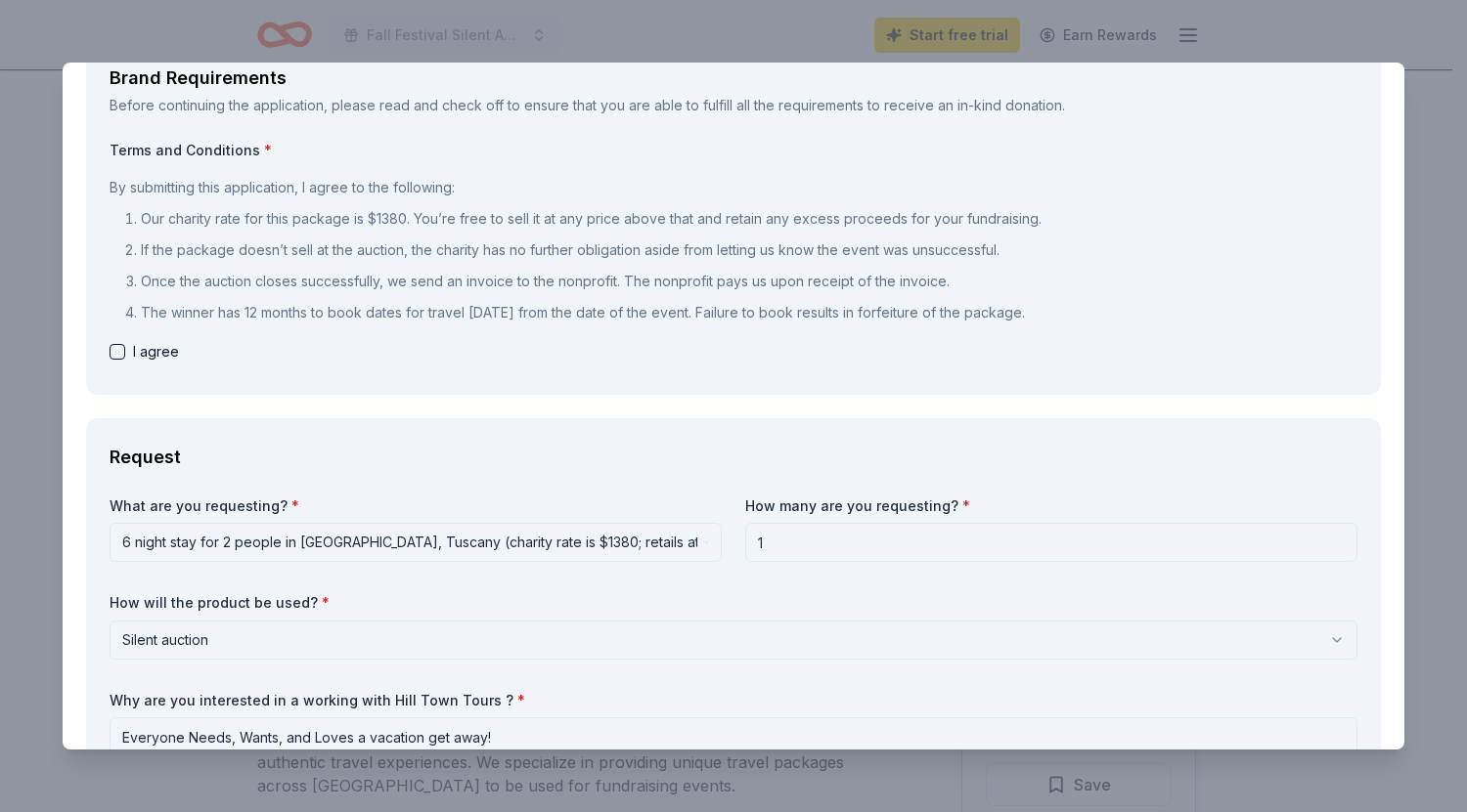
click at [118, 356] on button "button" at bounding box center [117, 352] width 16 height 16
checkbox input "true"
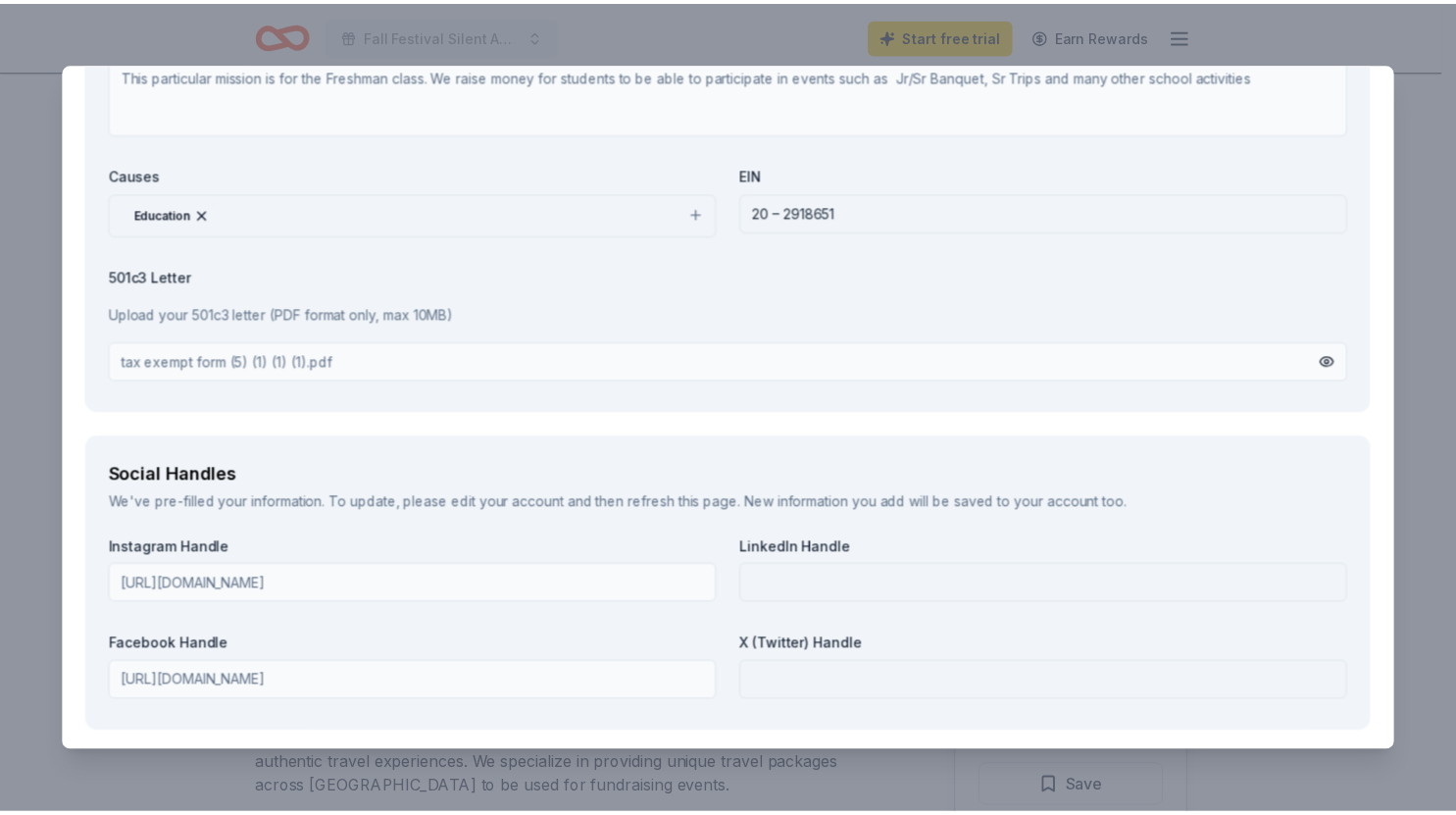
scroll to position [2988, 0]
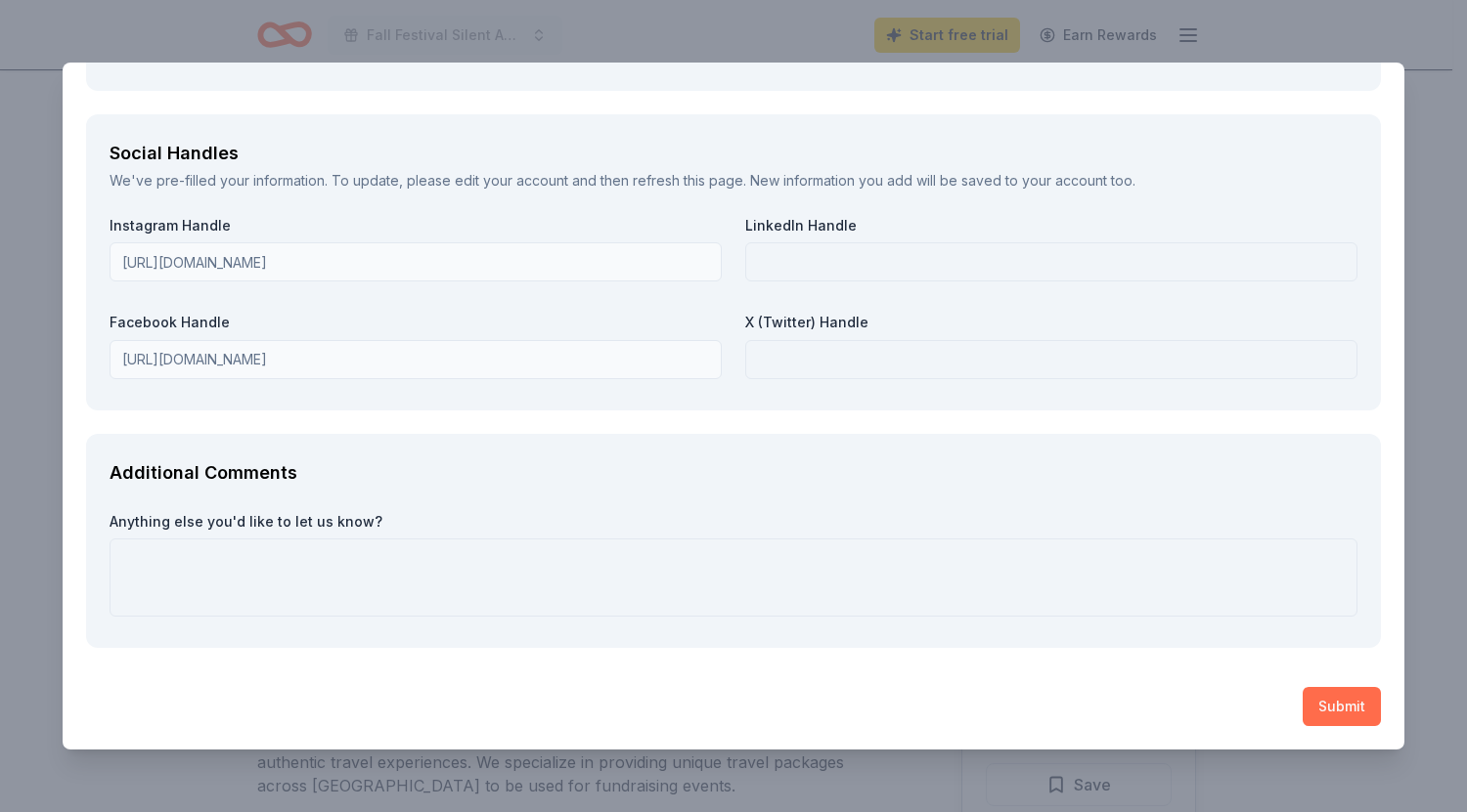
click at [1320, 709] on button "Submit" at bounding box center [1341, 706] width 78 height 39
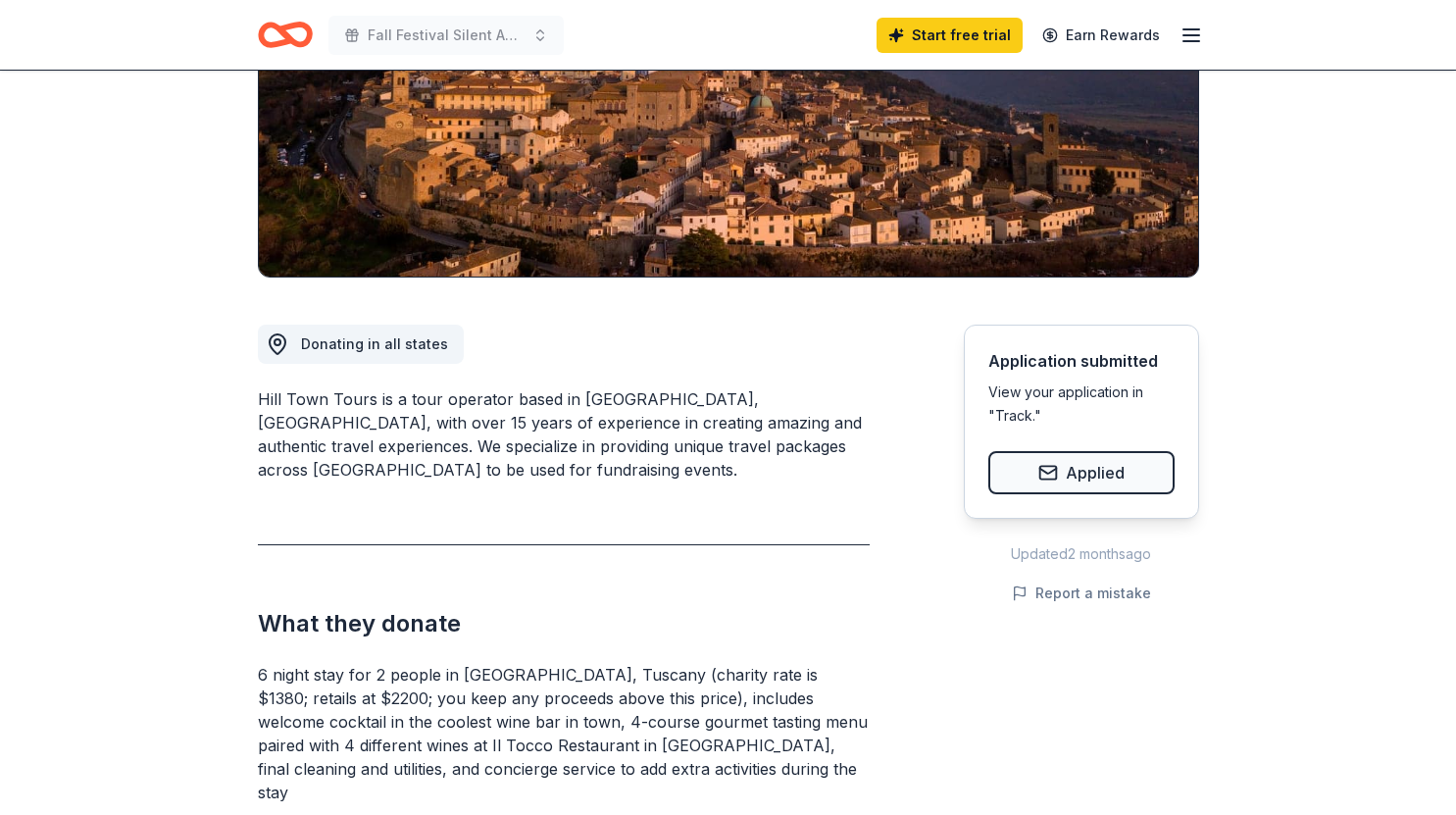
scroll to position [0, 0]
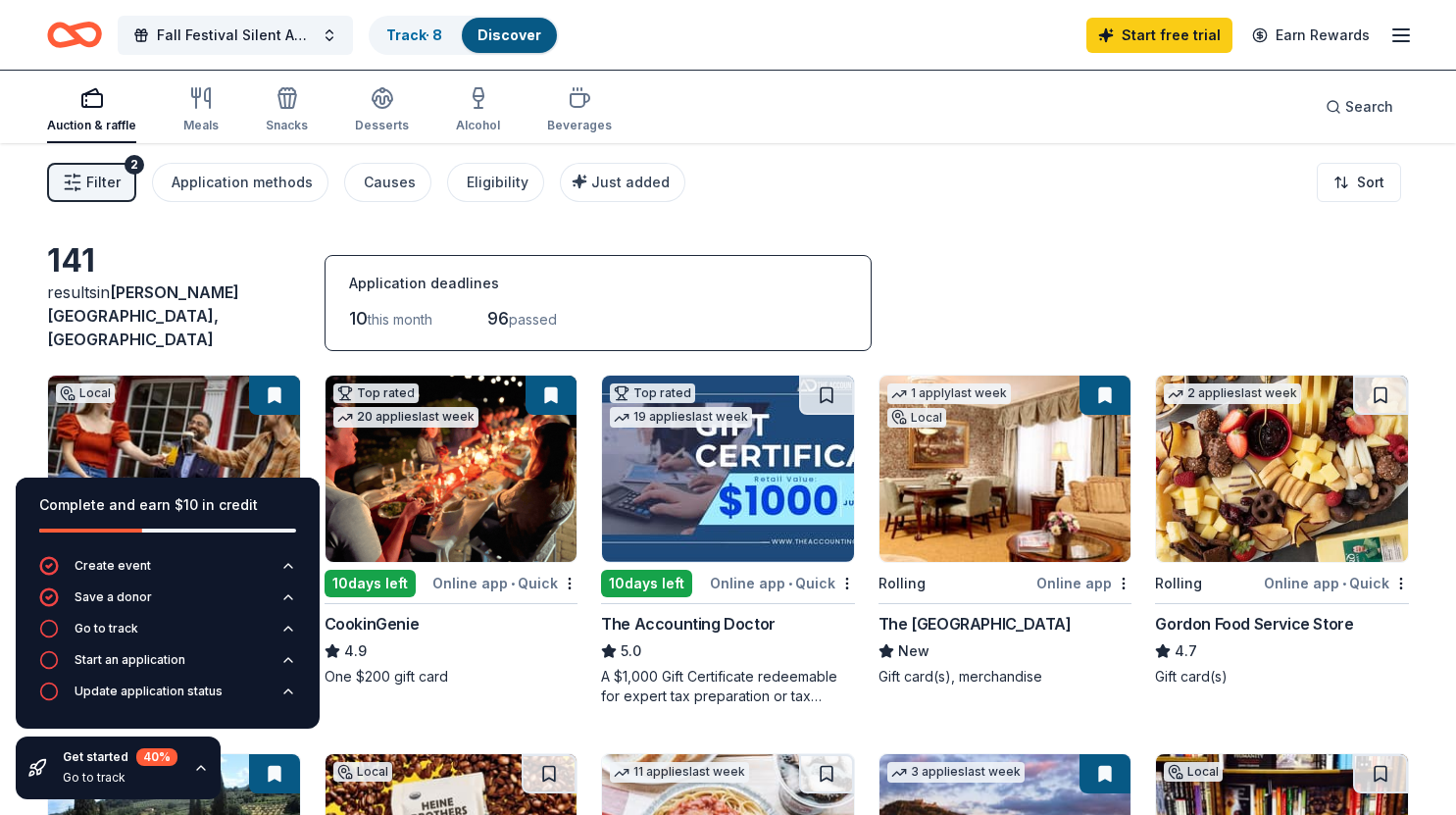
click at [70, 185] on icon "button" at bounding box center [73, 182] width 20 height 20
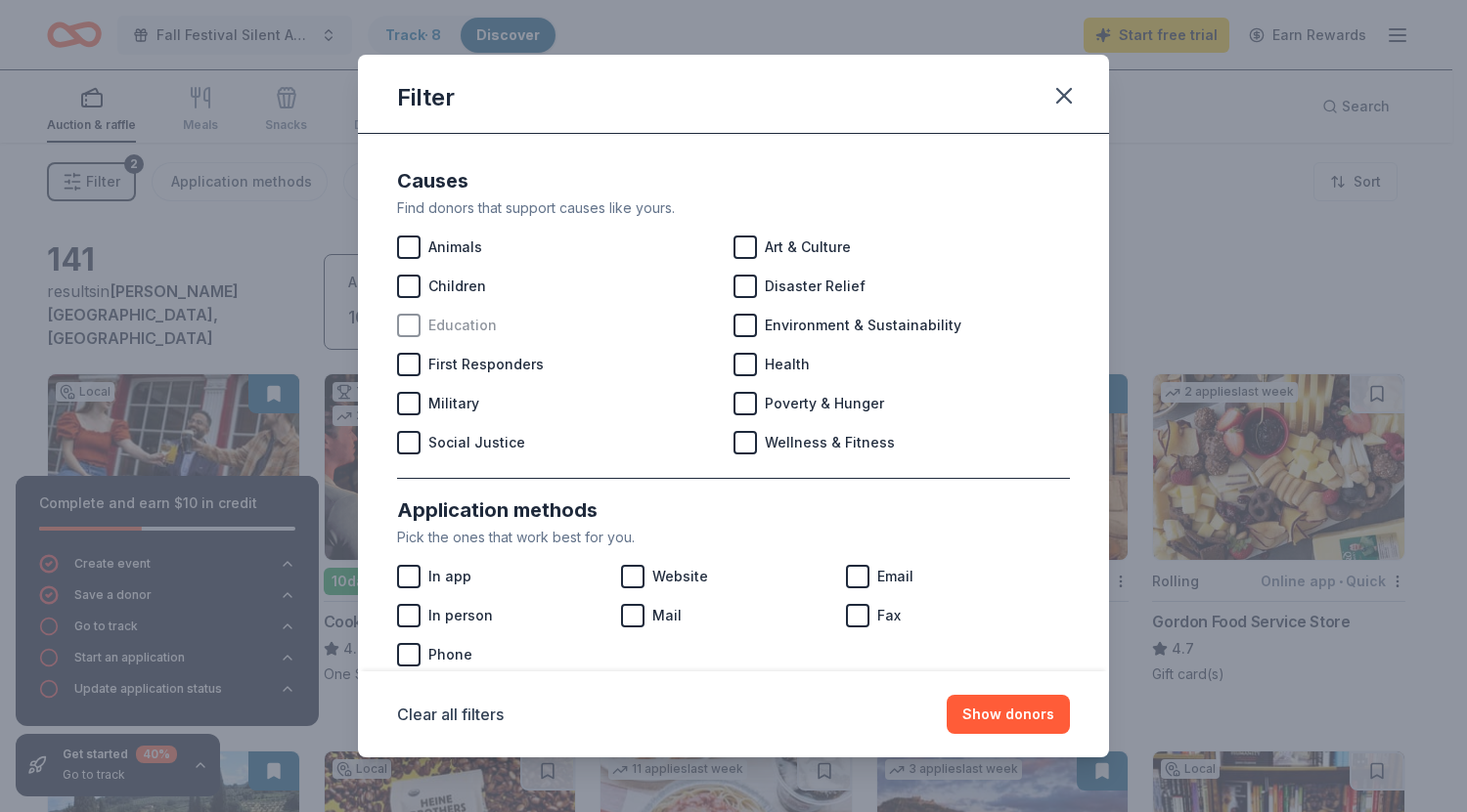
click at [415, 324] on div at bounding box center [409, 326] width 24 height 24
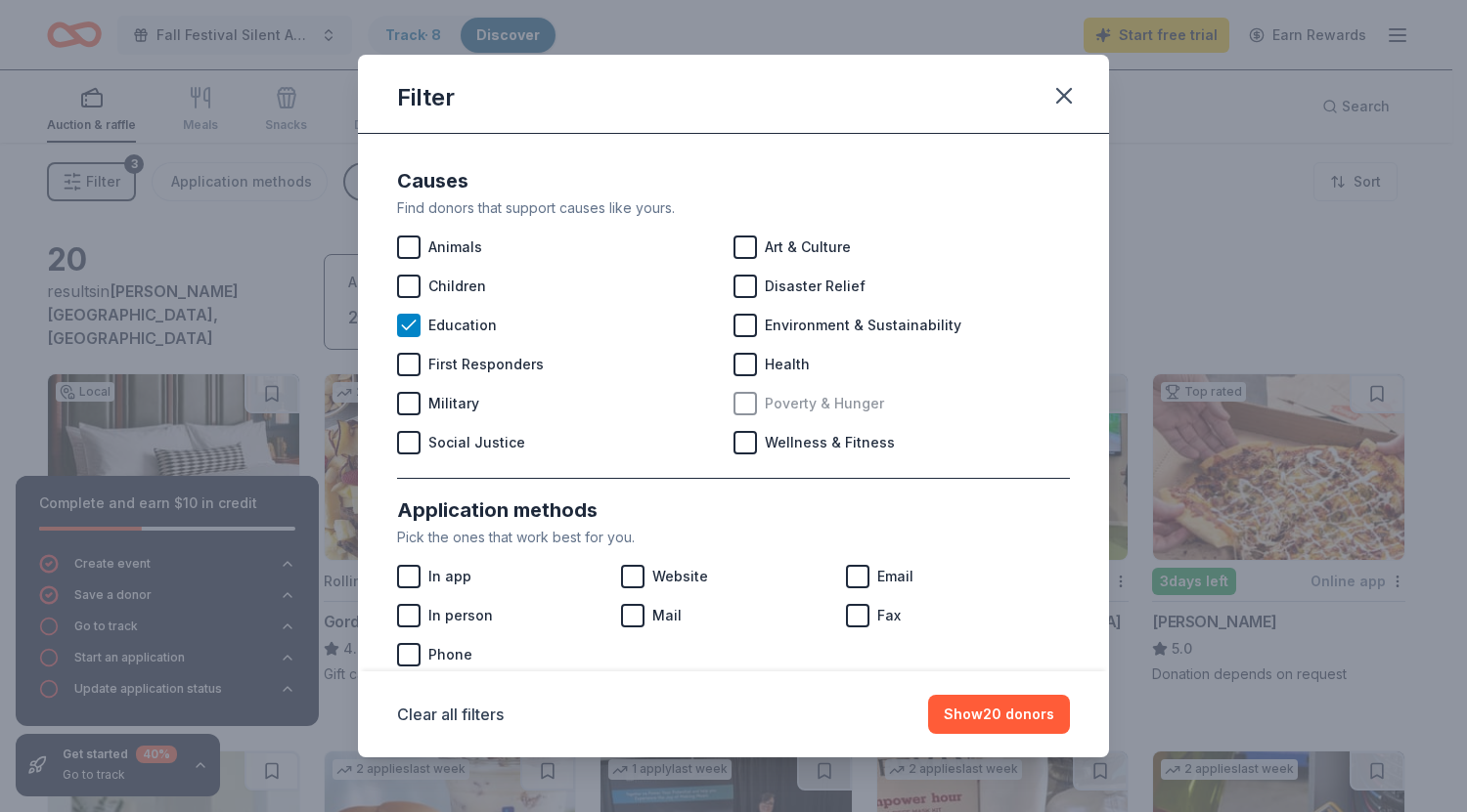
click at [747, 403] on div at bounding box center [745, 404] width 24 height 24
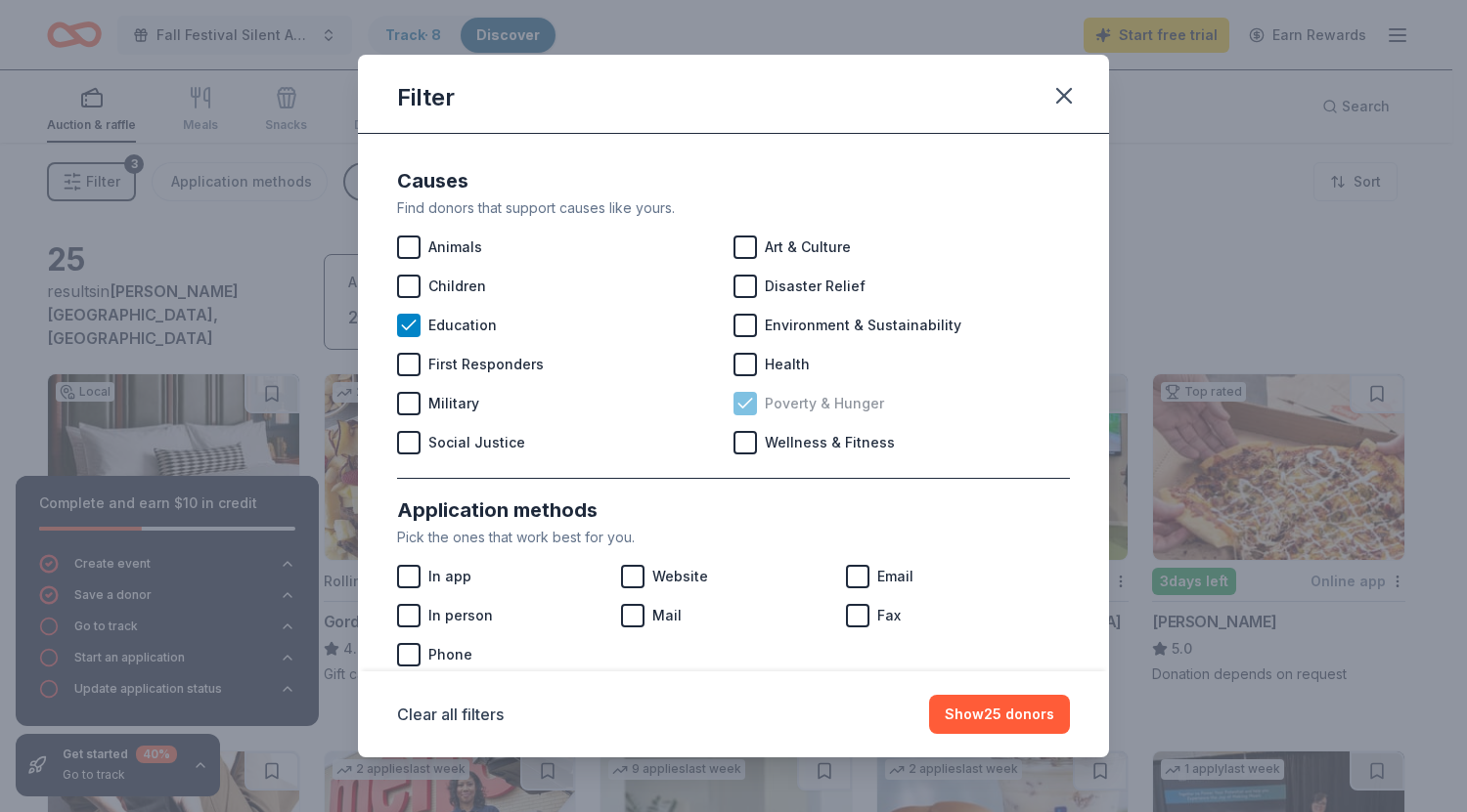
click at [742, 408] on icon at bounding box center [745, 404] width 20 height 20
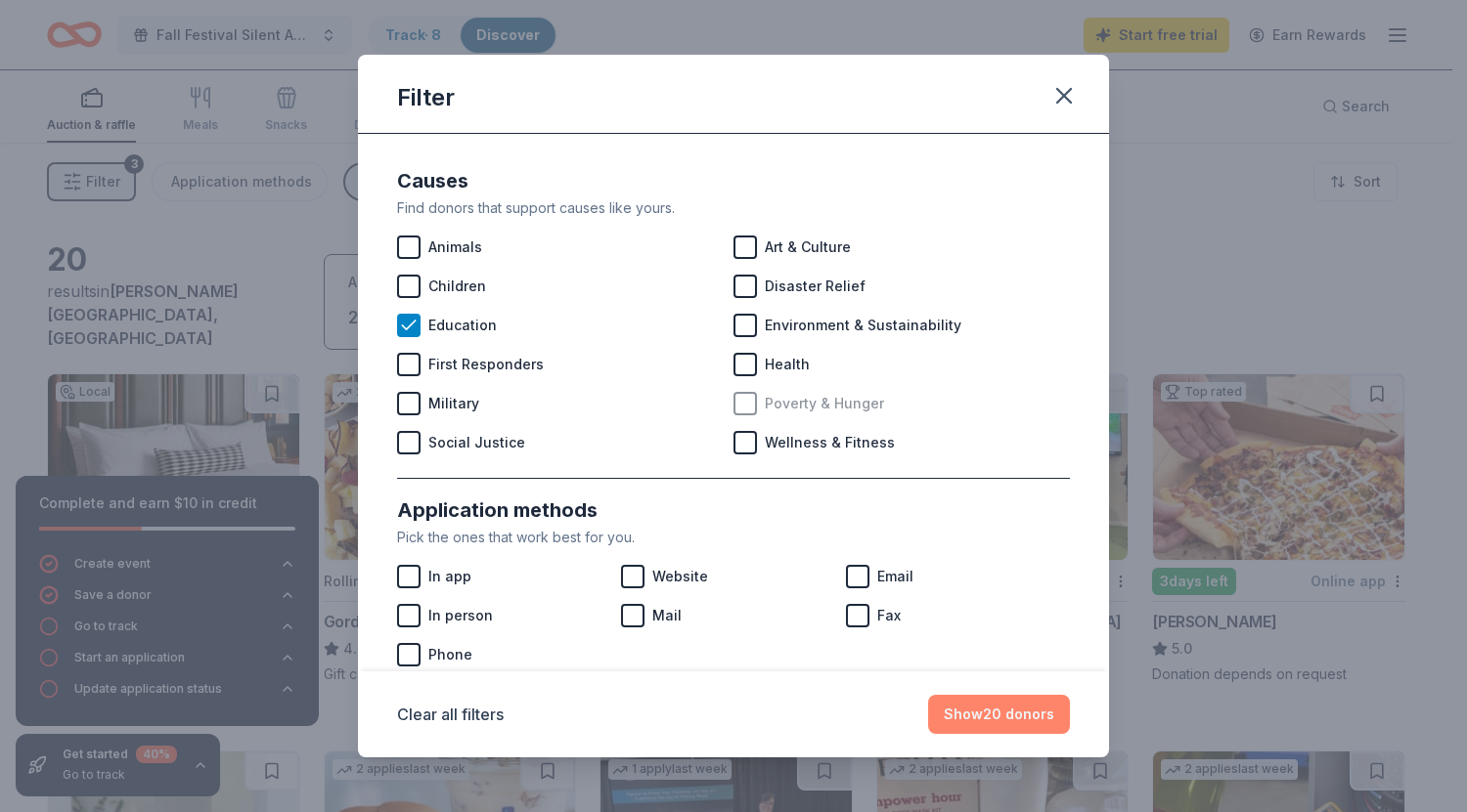
click at [994, 717] on button "Show 20 donors" at bounding box center [998, 714] width 142 height 39
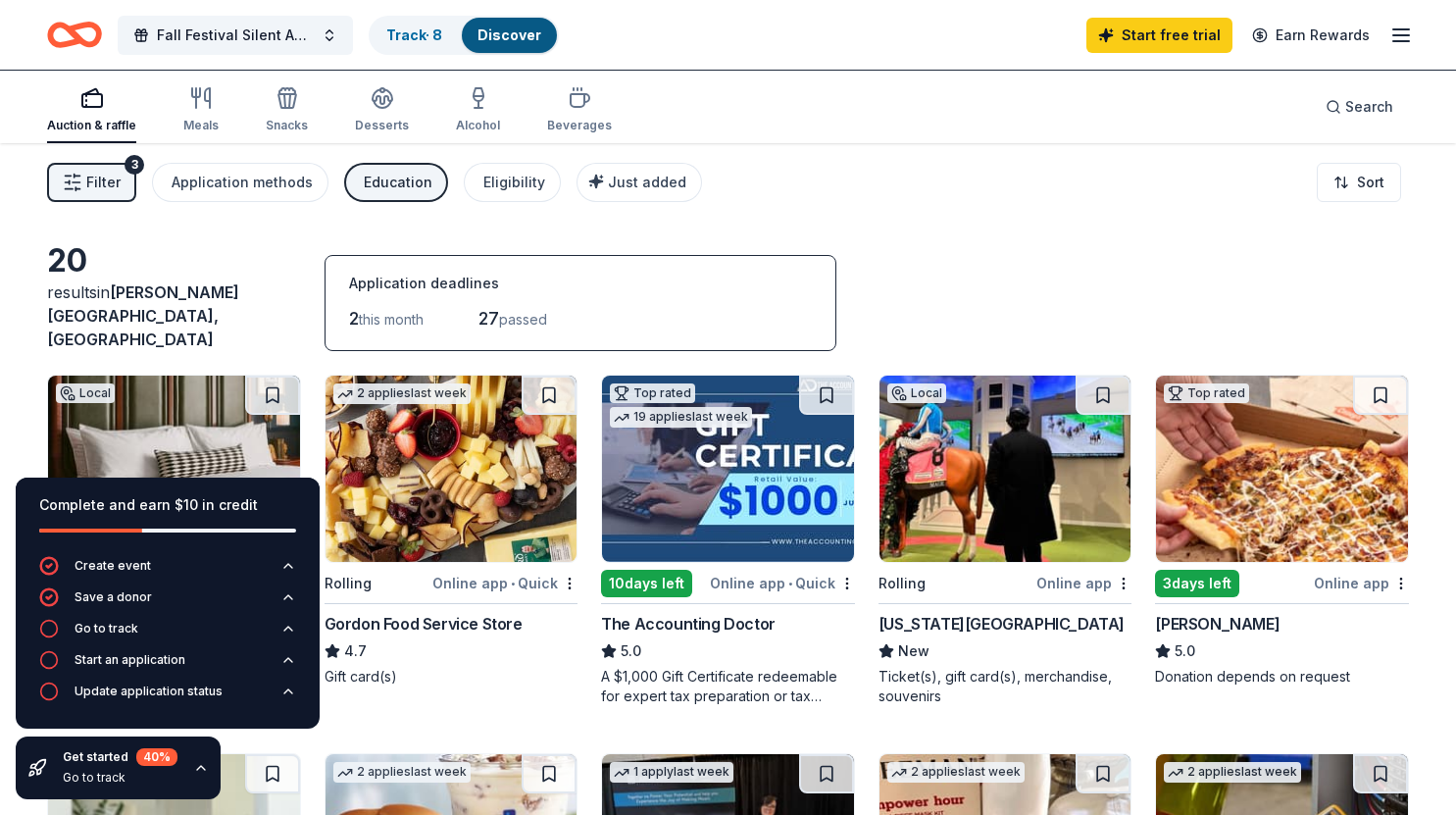
click at [174, 411] on img at bounding box center [173, 468] width 252 height 186
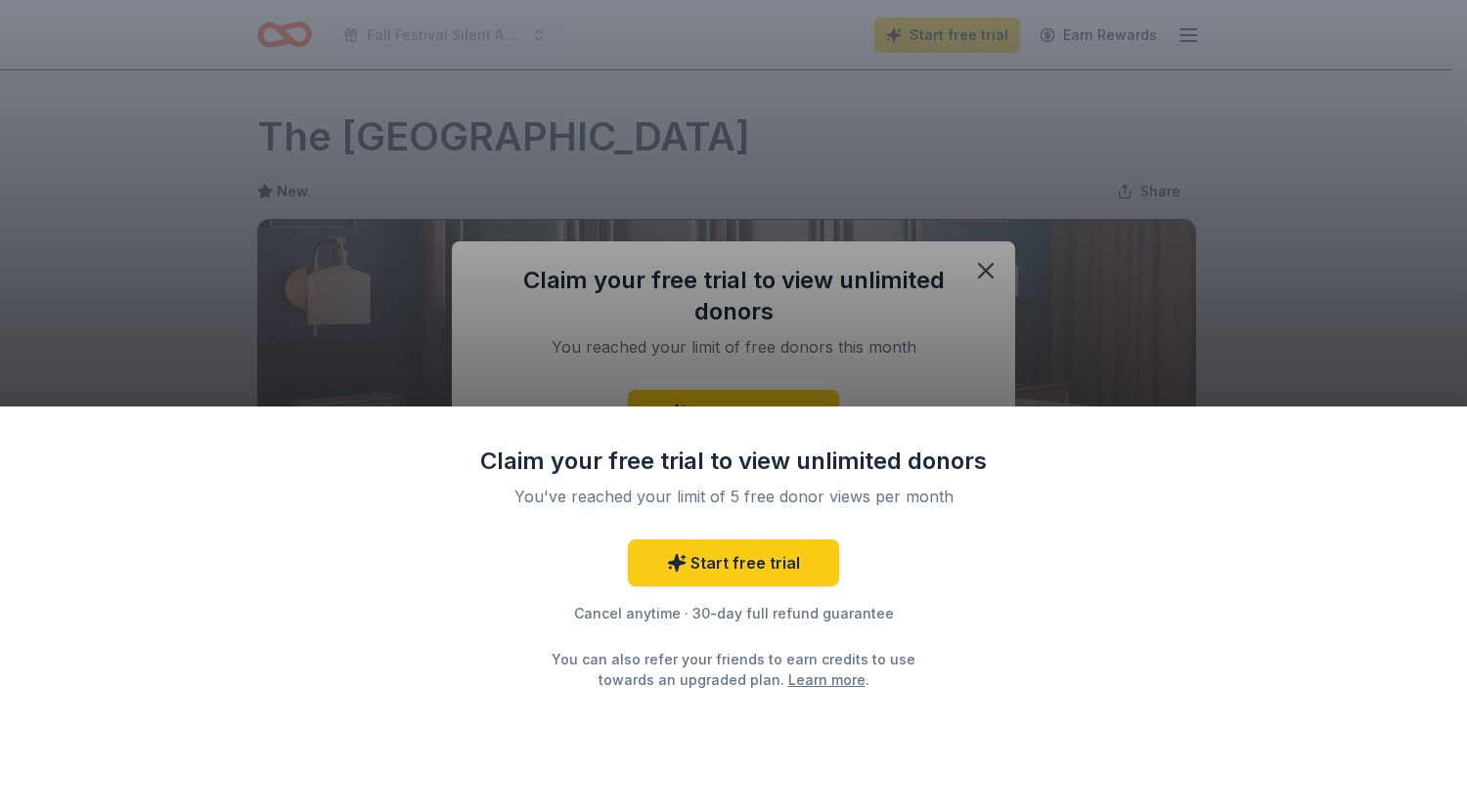
click at [989, 266] on div "Claim your free trial to view unlimited donors You've reached your limit of 5 f…" at bounding box center [733, 406] width 1467 height 812
click at [1354, 389] on div "Claim your free trial to view unlimited donors You've reached your limit of 5 f…" at bounding box center [733, 406] width 1467 height 812
click at [165, 161] on div "Claim your free trial to view unlimited donors You've reached your limit of 5 f…" at bounding box center [733, 406] width 1467 height 812
click at [1387, 469] on div "Claim your free trial to view unlimited donors You've reached your limit of 5 f…" at bounding box center [733, 610] width 1467 height 407
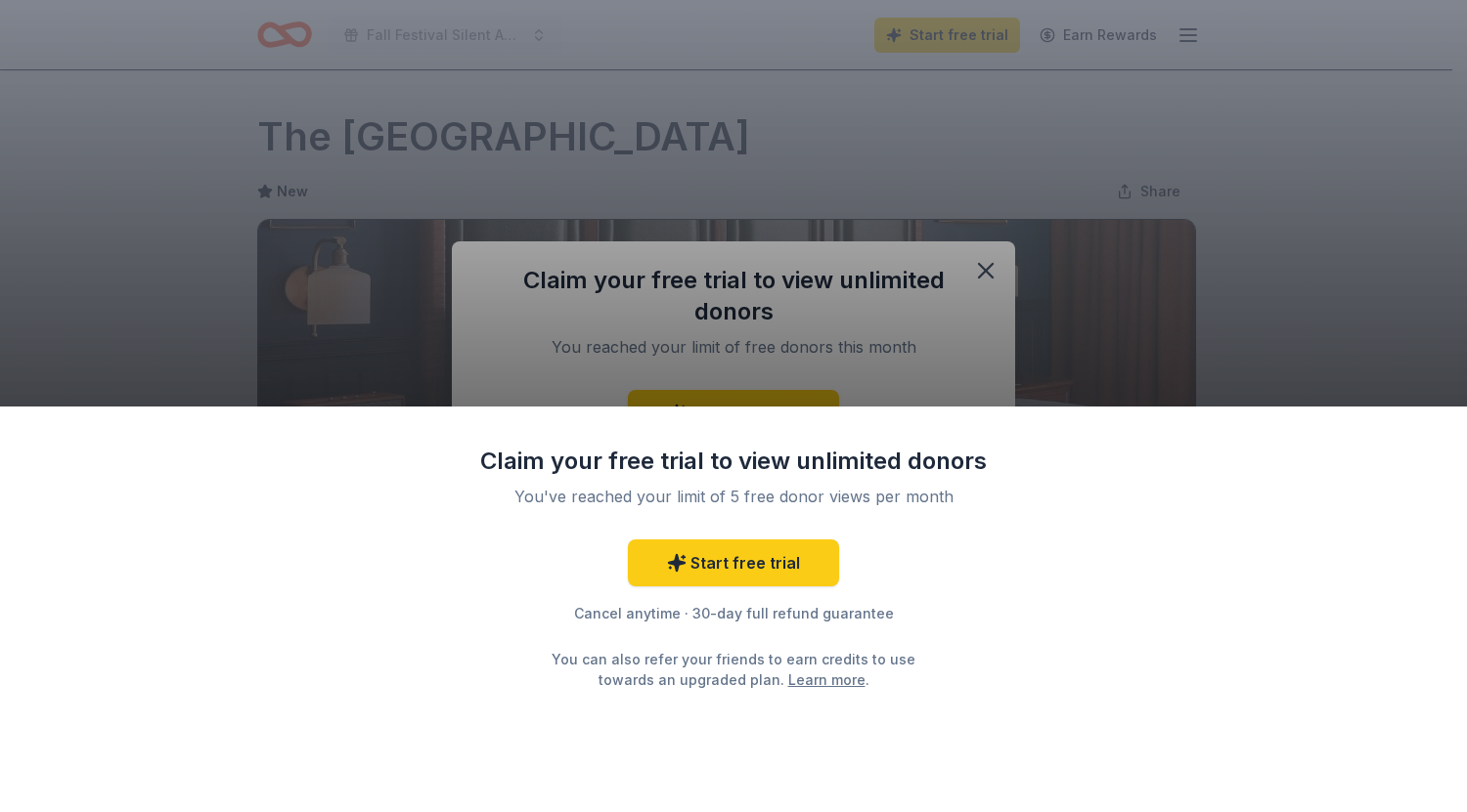
click at [1378, 413] on div "Claim your free trial to view unlimited donors You've reached your limit of 5 f…" at bounding box center [733, 610] width 1467 height 407
click at [1376, 332] on div "Claim your free trial to view unlimited donors You've reached your limit of 5 f…" at bounding box center [733, 406] width 1467 height 812
